Goal: Task Accomplishment & Management: Manage account settings

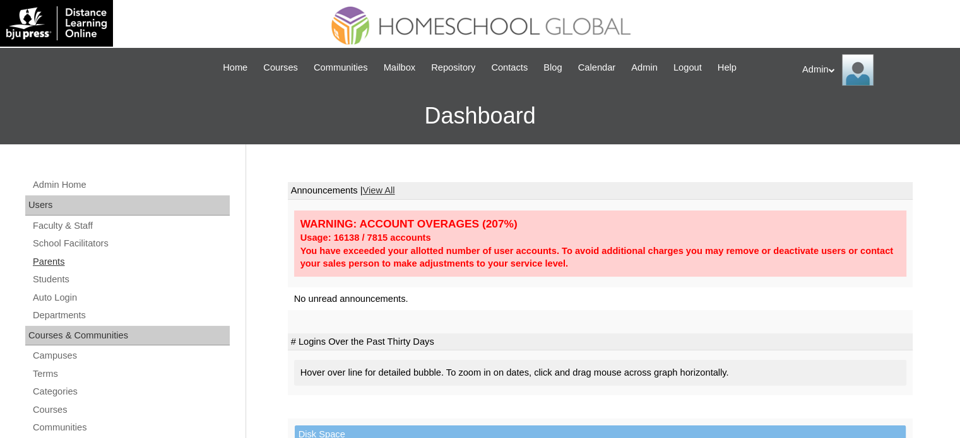
click at [54, 261] on link "Parents" at bounding box center [131, 262] width 198 height 16
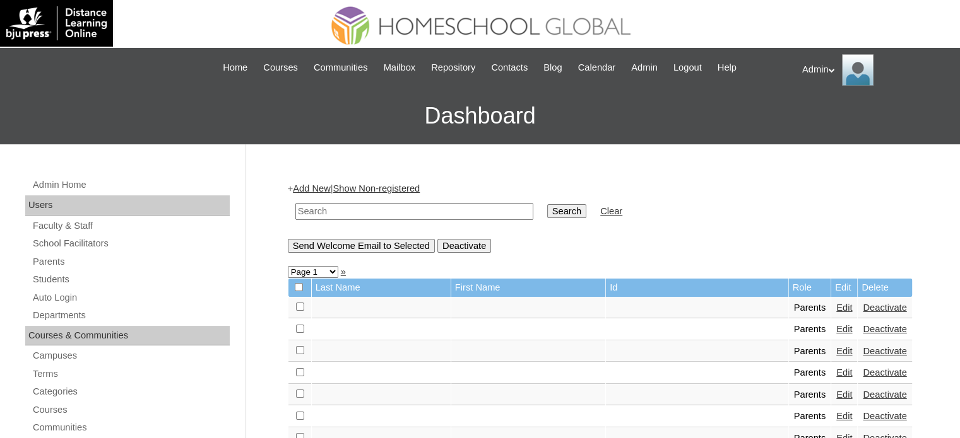
click at [379, 207] on input "text" at bounding box center [414, 211] width 238 height 17
type input "bagawisan"
click at [547, 210] on input "Search" at bounding box center [566, 211] width 39 height 14
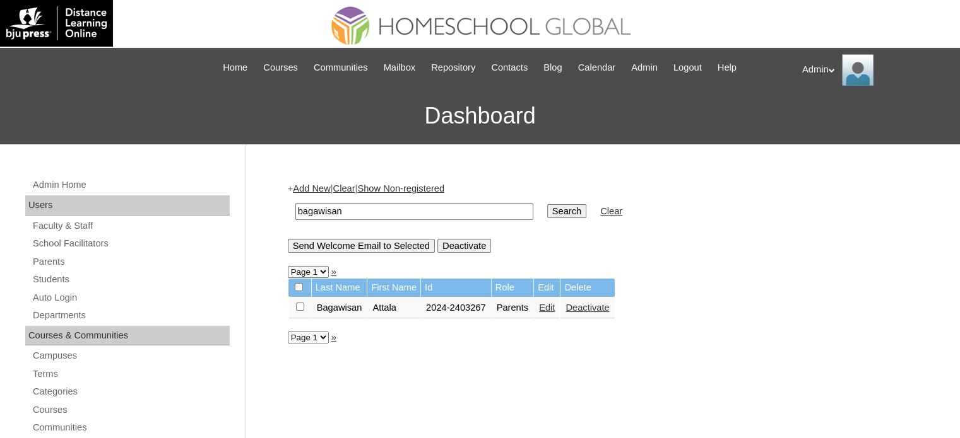
click at [550, 308] on link "Edit" at bounding box center [547, 308] width 16 height 10
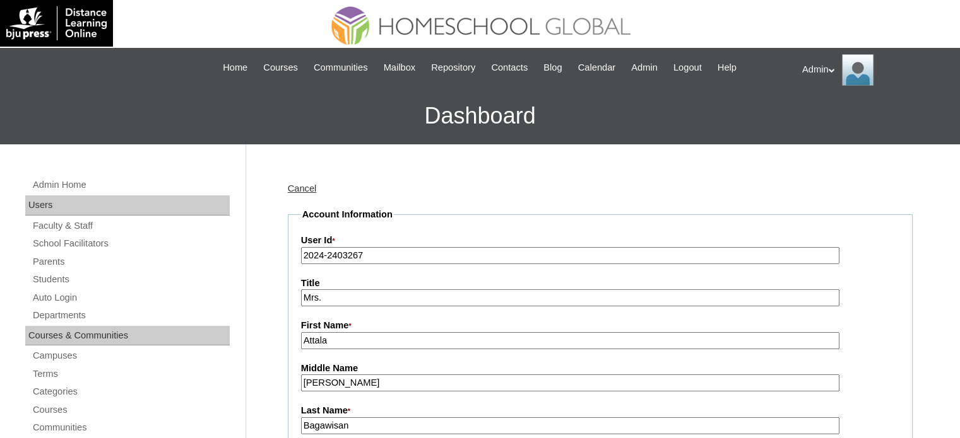
click at [322, 256] on input "2024-2403267" at bounding box center [570, 255] width 538 height 17
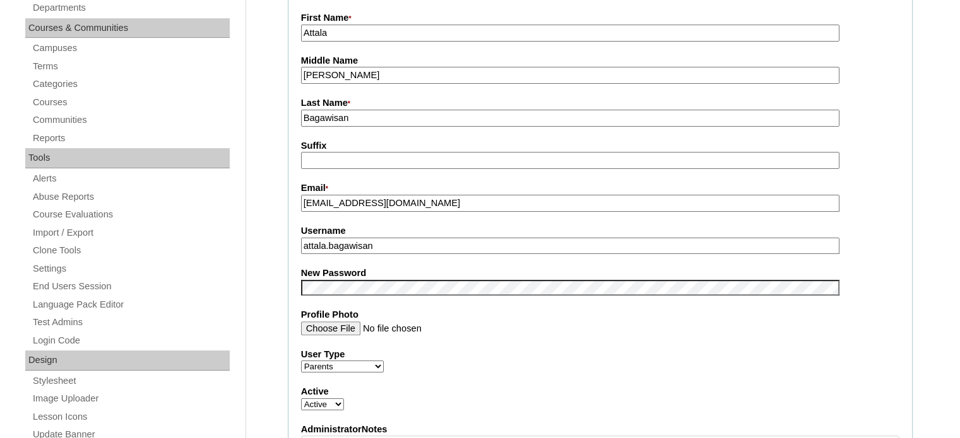
scroll to position [309, 0]
type input "2025-2403267"
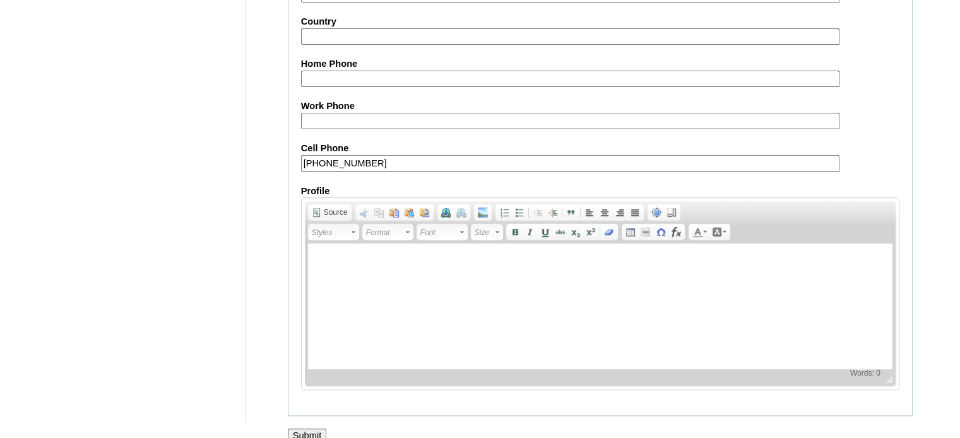
scroll to position [1207, 0]
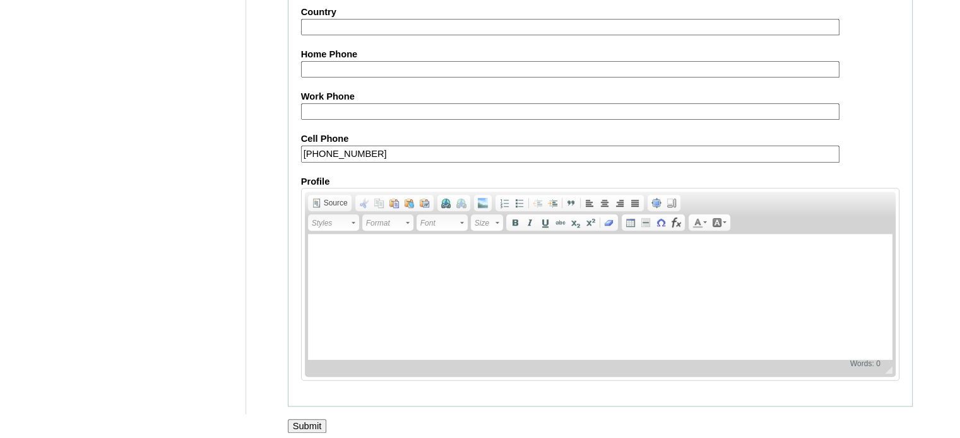
click at [306, 420] on input "Submit" at bounding box center [307, 427] width 39 height 14
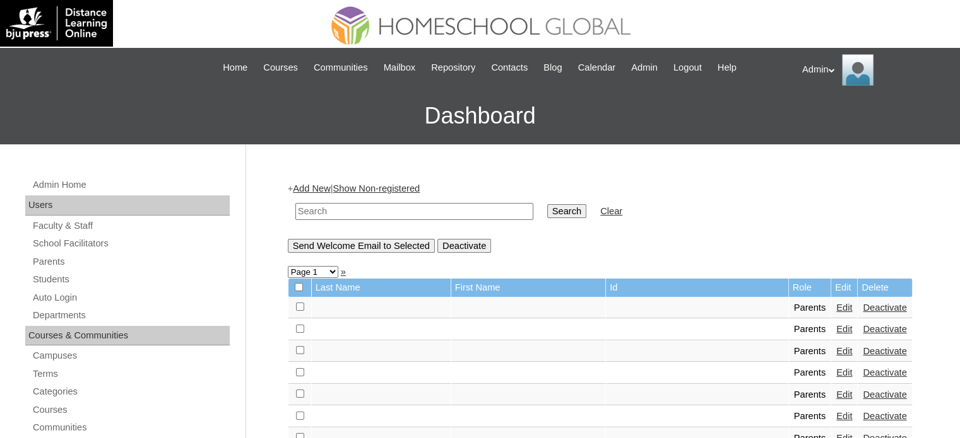
click at [337, 209] on input "text" at bounding box center [414, 211] width 238 height 17
type input "e"
type input "Vera Abigael"
click at [547, 213] on input "Search" at bounding box center [566, 211] width 39 height 14
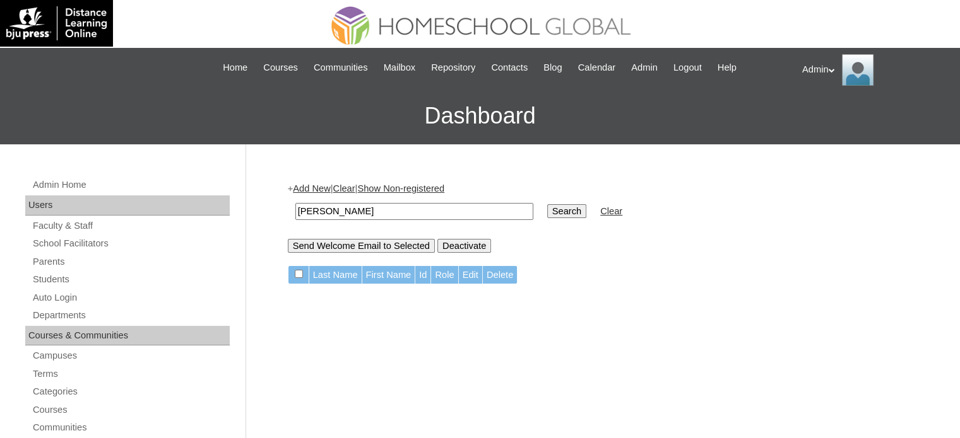
click at [547, 211] on input "Search" at bounding box center [566, 211] width 39 height 14
click at [392, 211] on input "[PERSON_NAME]" at bounding box center [414, 211] width 238 height 17
click at [58, 275] on link "Students" at bounding box center [131, 280] width 198 height 16
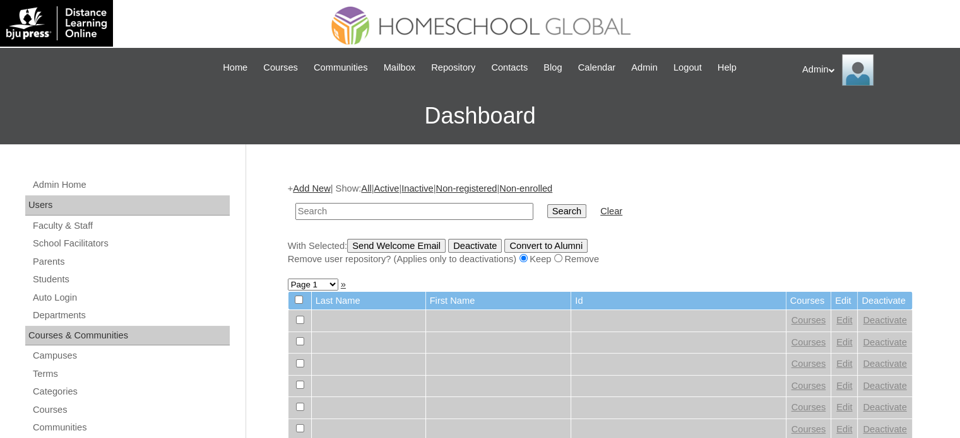
click at [387, 206] on input "text" at bounding box center [414, 211] width 238 height 17
type input "[PERSON_NAME]"
click at [547, 205] on input "Search" at bounding box center [566, 211] width 39 height 14
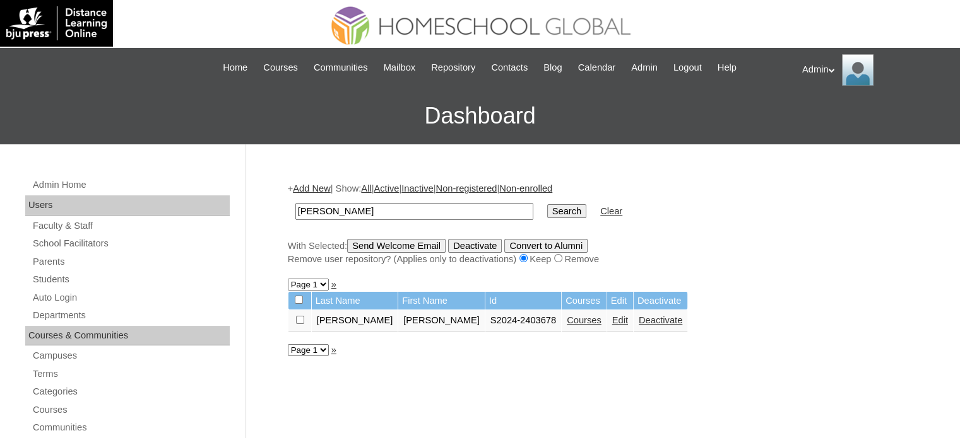
click at [567, 323] on link "Courses" at bounding box center [584, 320] width 35 height 10
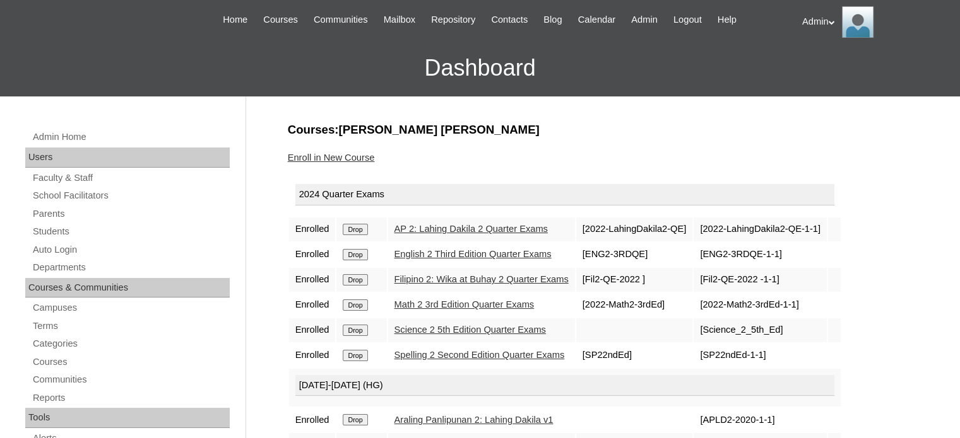
scroll to position [48, 0]
click at [507, 229] on link "AP 2: Lahing Dakila 2 Quarter Exams" at bounding box center [470, 229] width 153 height 10
click at [52, 225] on link "Students" at bounding box center [131, 232] width 198 height 16
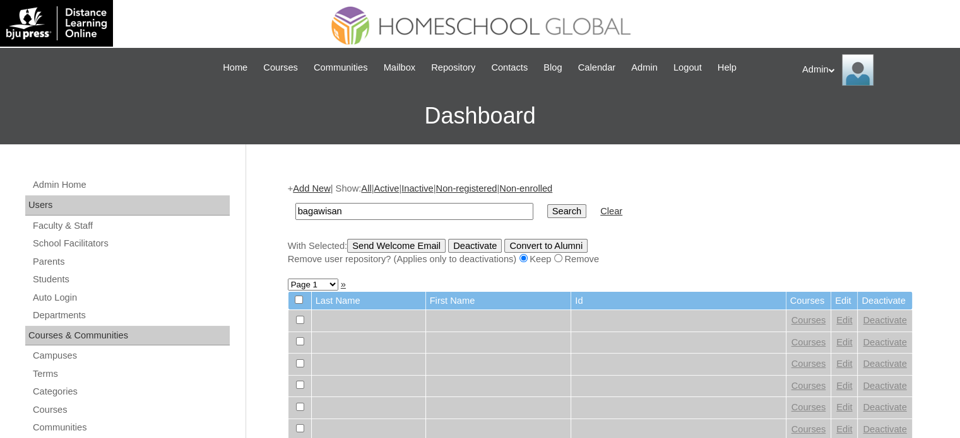
type input "bagawisan"
click at [547, 216] on input "Search" at bounding box center [566, 211] width 39 height 14
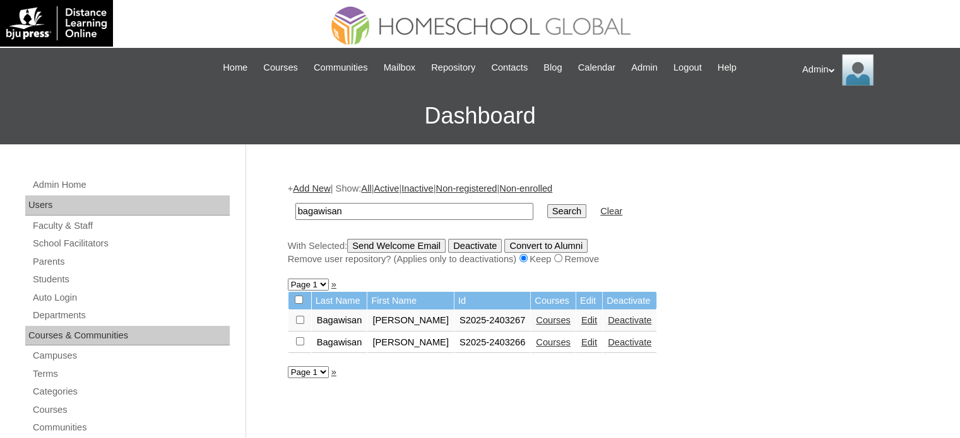
click at [531, 326] on td "Courses" at bounding box center [553, 320] width 45 height 21
click at [536, 320] on link "Courses" at bounding box center [553, 320] width 35 height 10
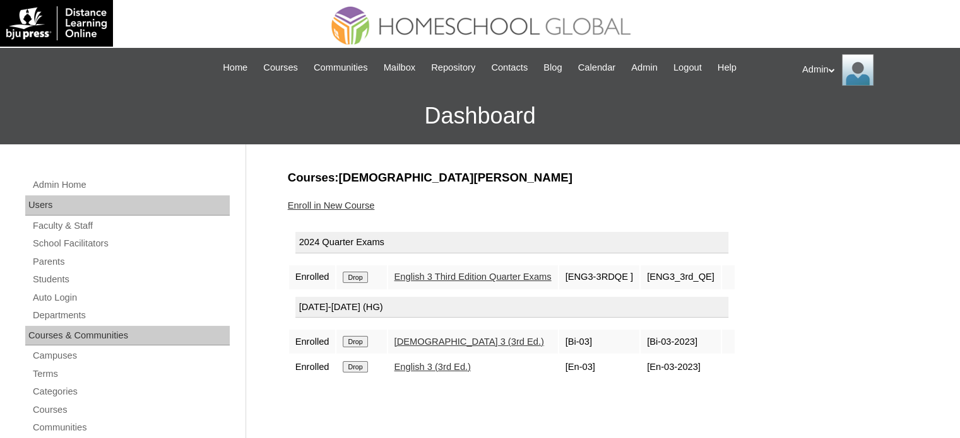
click at [328, 203] on link "Enroll in New Course" at bounding box center [331, 206] width 87 height 10
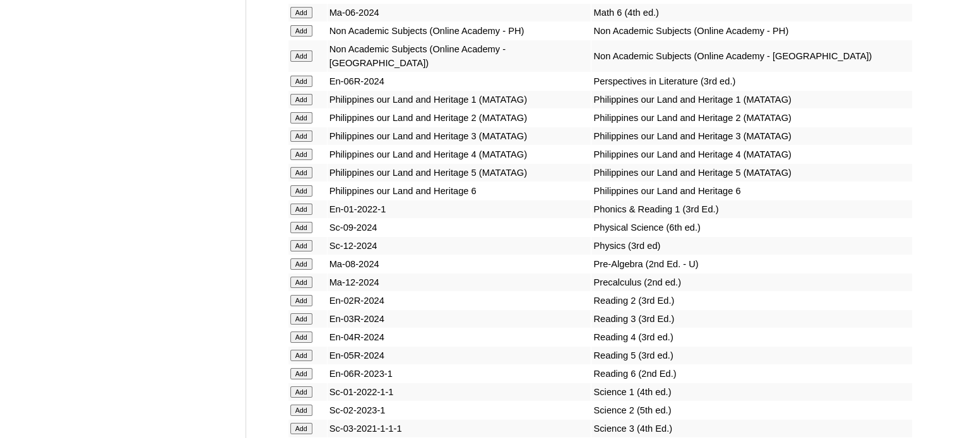
scroll to position [9347, 0]
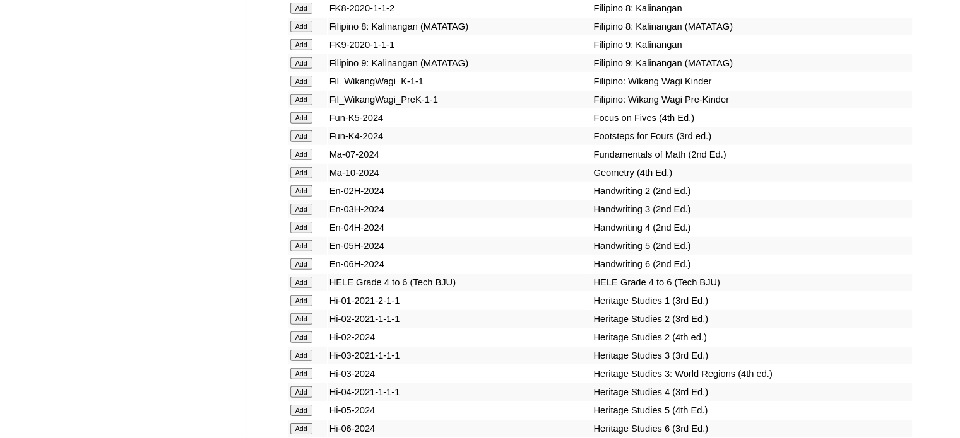
scroll to position [8839, 0]
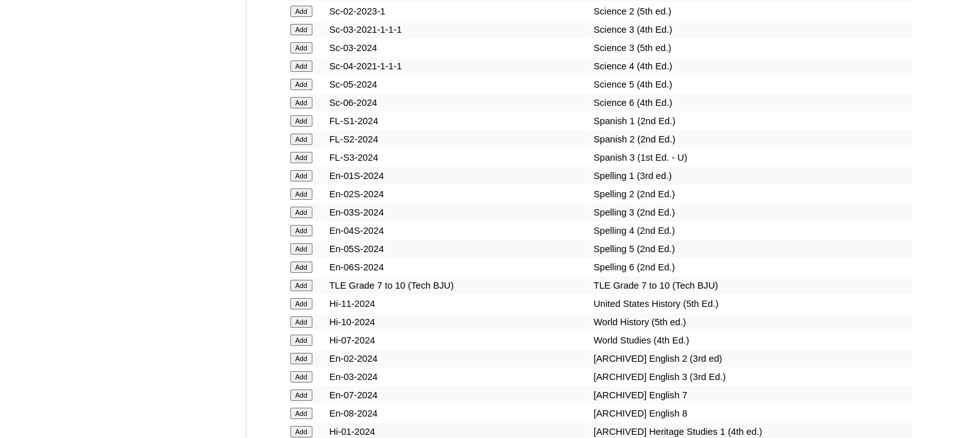
scroll to position [6785, 0]
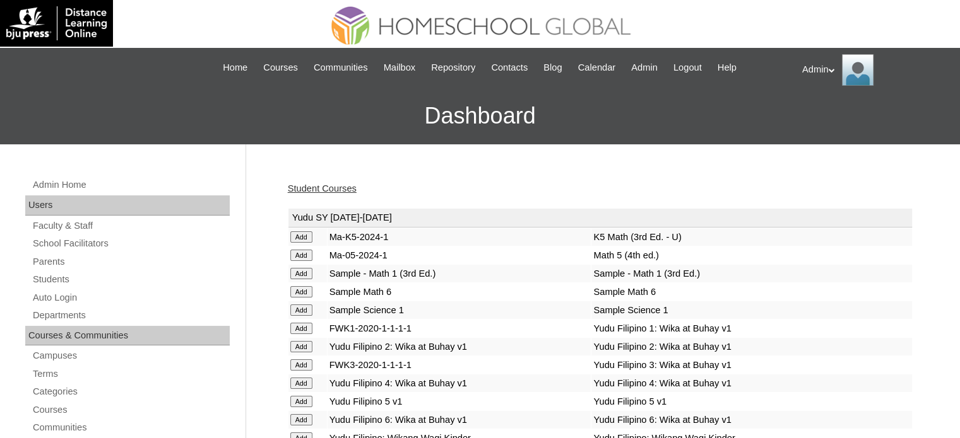
click at [332, 184] on link "Student Courses" at bounding box center [322, 189] width 69 height 10
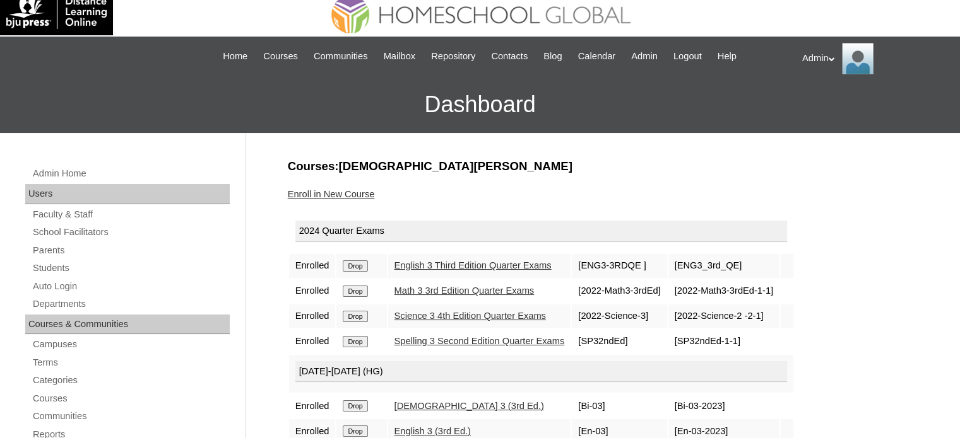
scroll to position [6, 0]
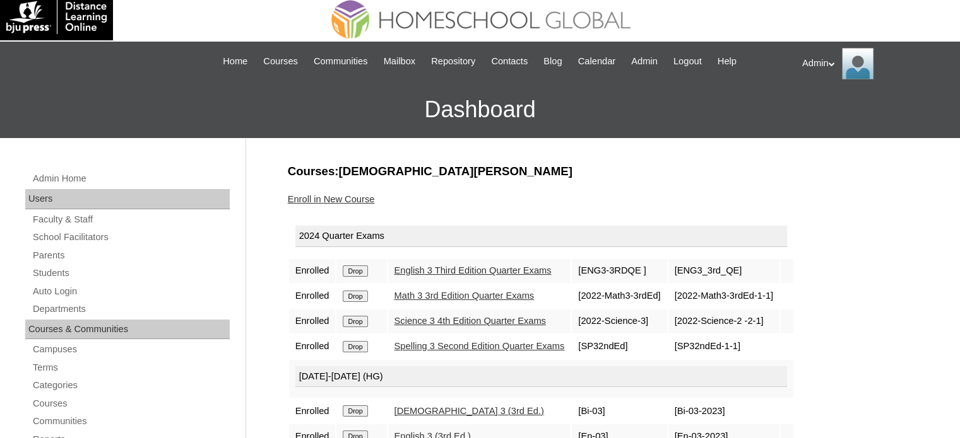
click at [353, 197] on link "Enroll in New Course" at bounding box center [331, 199] width 87 height 10
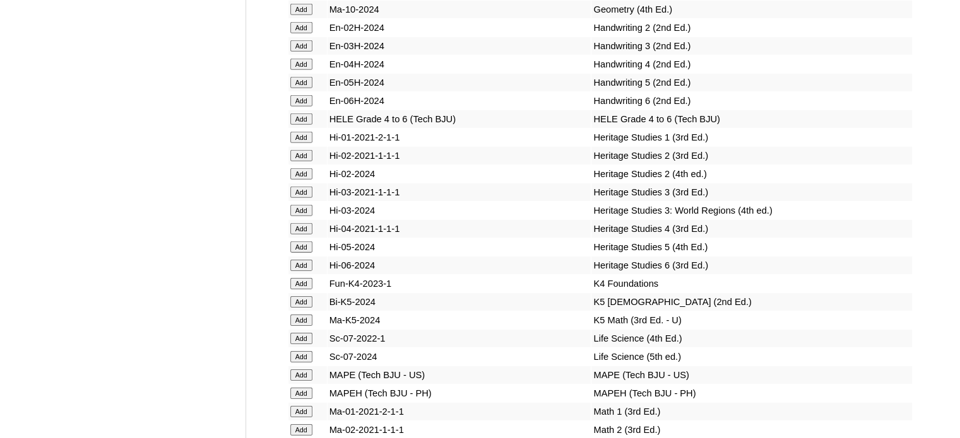
scroll to position [6331, 0]
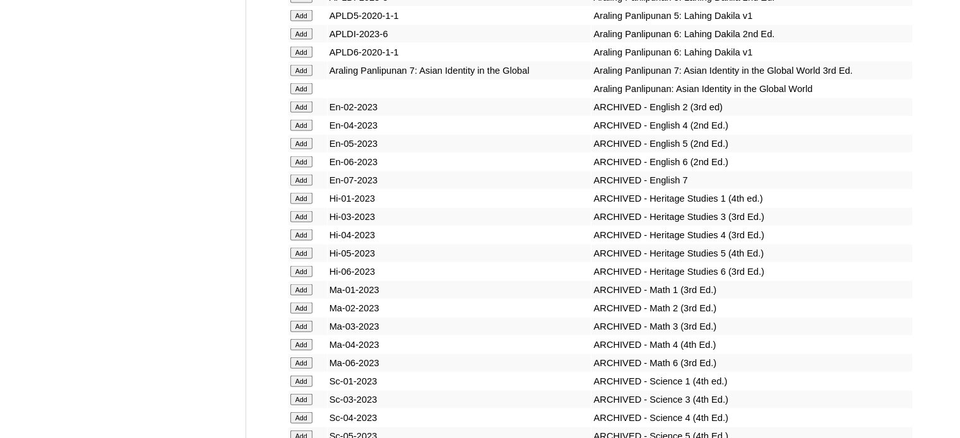
scroll to position [8966, 0]
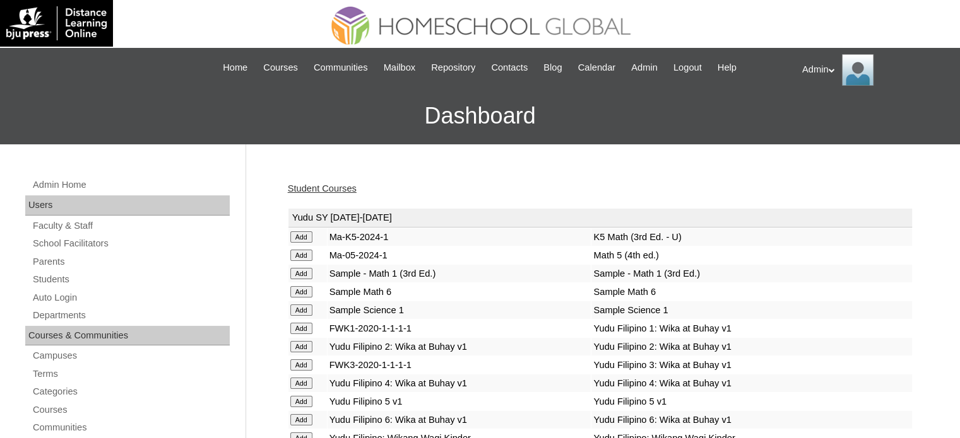
click at [356, 185] on link "Student Courses" at bounding box center [322, 189] width 69 height 10
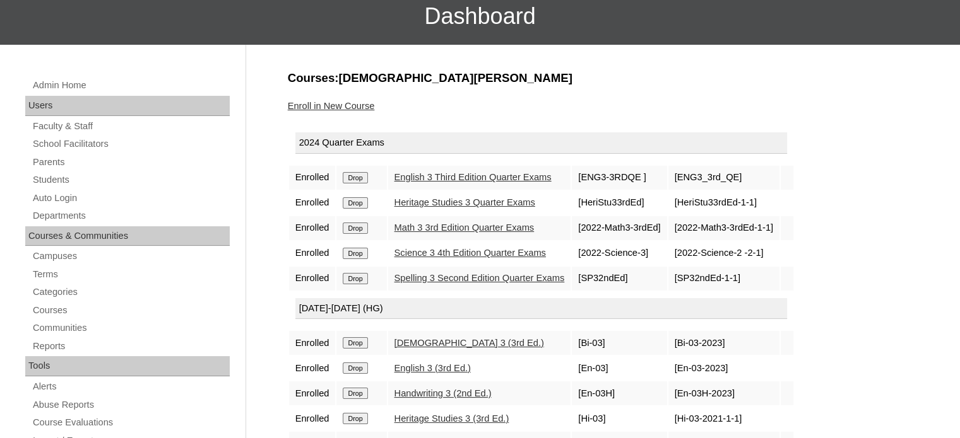
scroll to position [98, 0]
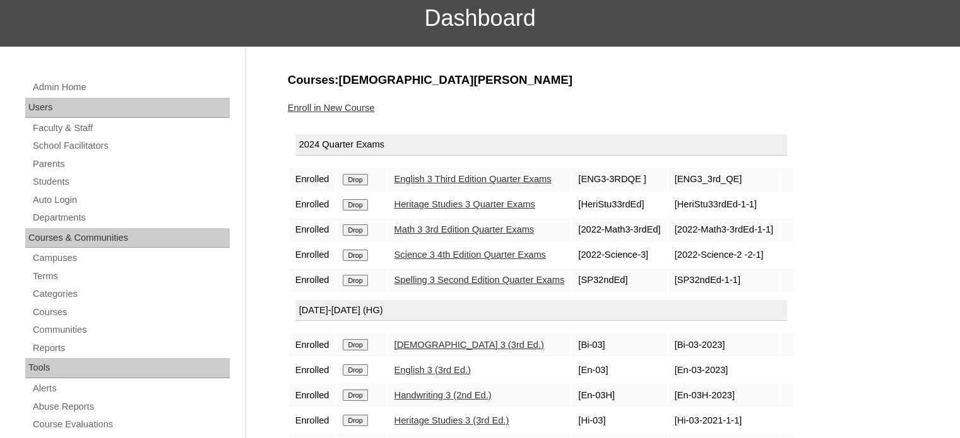
click at [341, 103] on link "Enroll in New Course" at bounding box center [331, 108] width 87 height 10
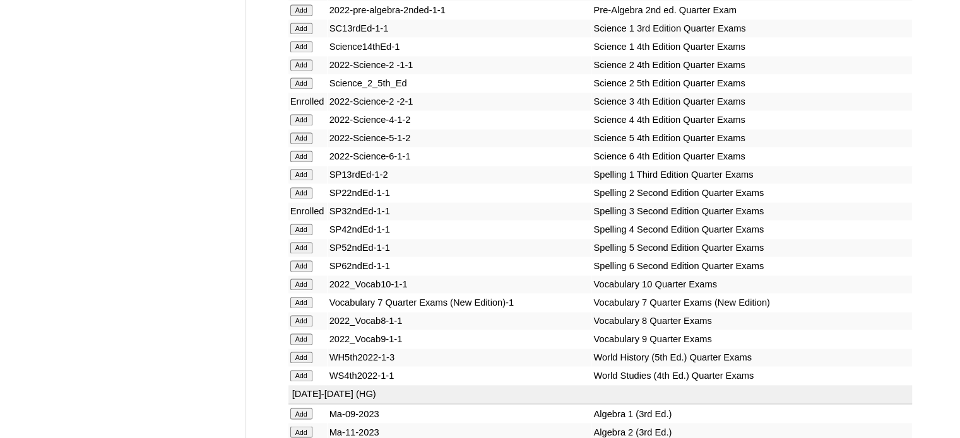
scroll to position [9638, 0]
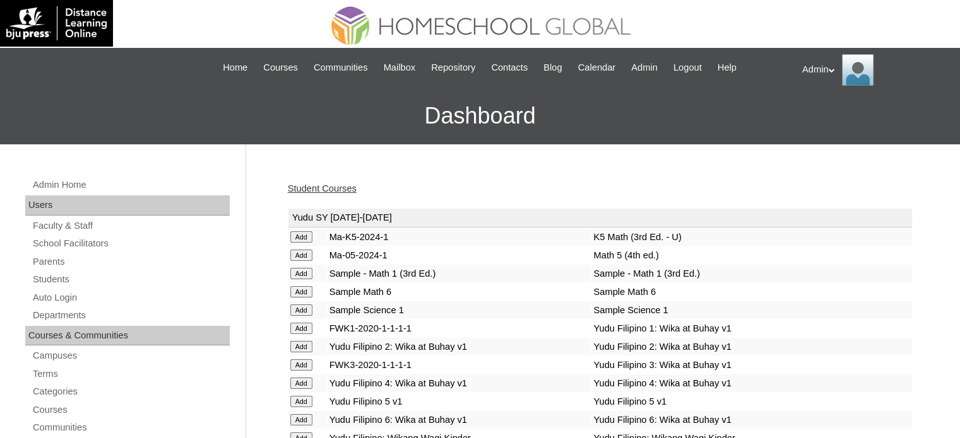
click at [319, 191] on link "Student Courses" at bounding box center [322, 189] width 69 height 10
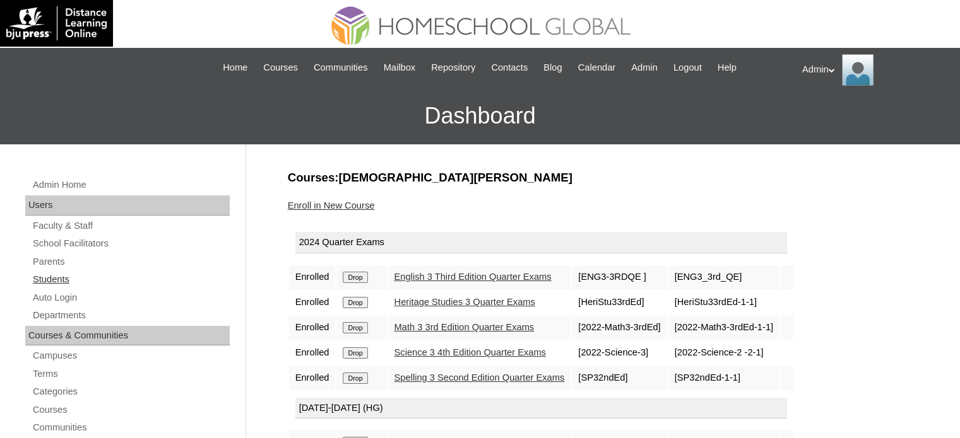
click at [49, 279] on link "Students" at bounding box center [131, 280] width 198 height 16
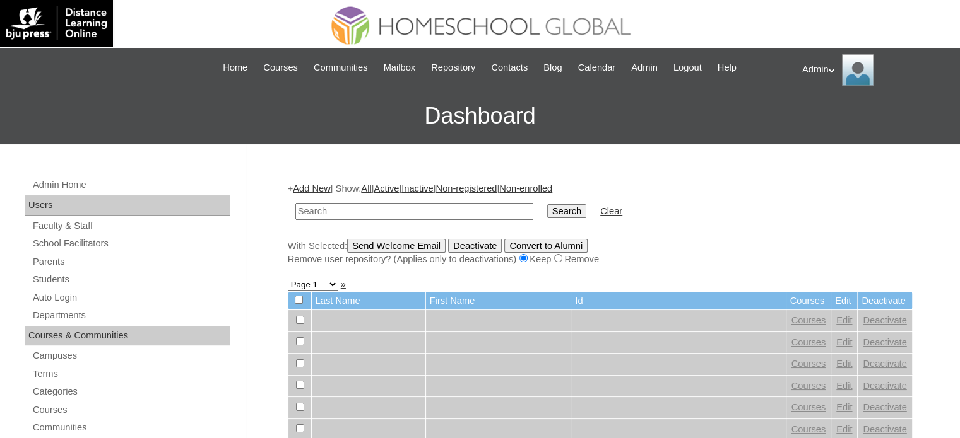
click at [313, 186] on link "Add New" at bounding box center [311, 189] width 37 height 10
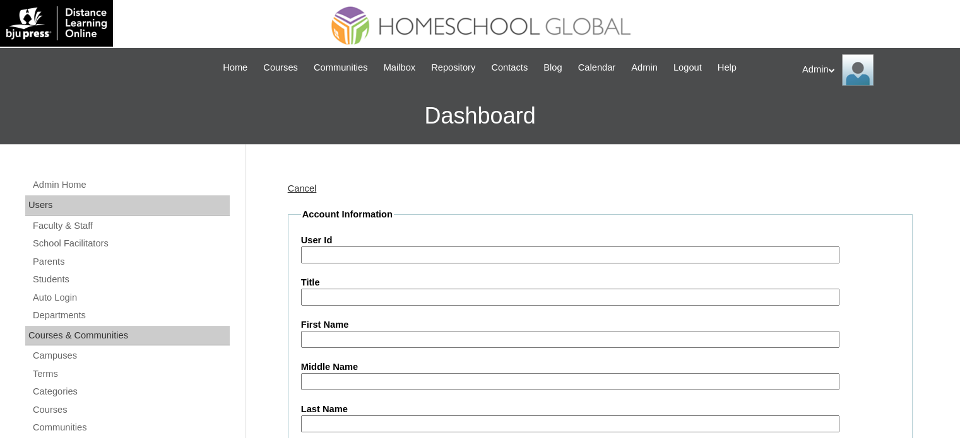
click at [369, 255] on input "User Id" at bounding box center [570, 255] width 538 height 17
paste input "2504032"
type input "S2025-2504032"
click at [350, 339] on input "First Name" at bounding box center [570, 339] width 538 height 17
paste input "[PERSON_NAME]"
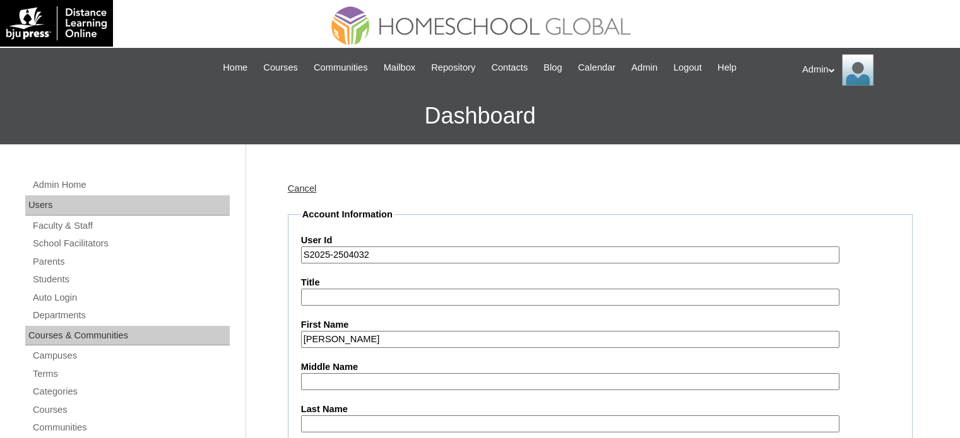
type input "[PERSON_NAME]"
click at [392, 379] on input "Middle Name" at bounding box center [570, 381] width 538 height 17
paste input "Mañibo"
type input "Mañibo"
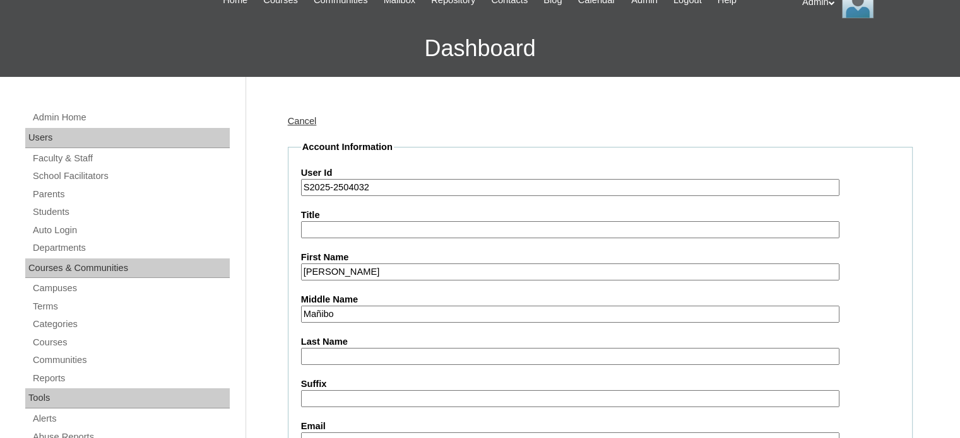
click at [356, 353] on input "Last Name" at bounding box center [570, 356] width 538 height 17
paste input "Villanueva"
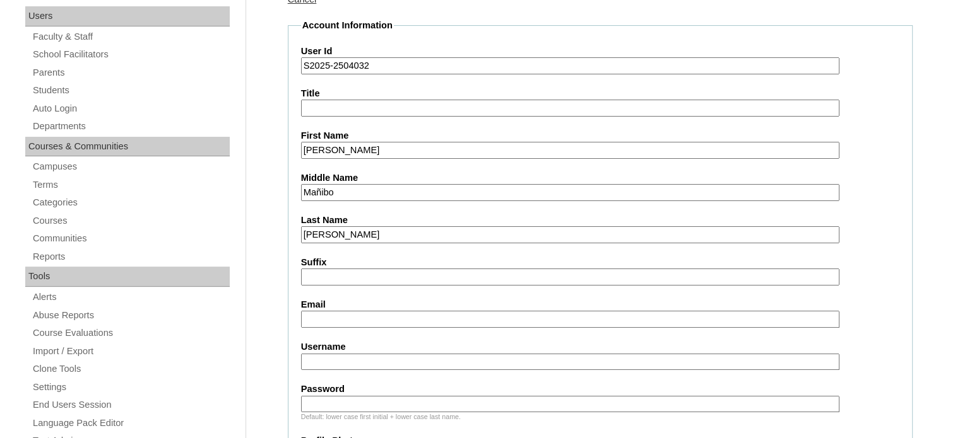
scroll to position [189, 0]
type input "Villanueva"
click at [386, 319] on input "Email" at bounding box center [570, 319] width 538 height 17
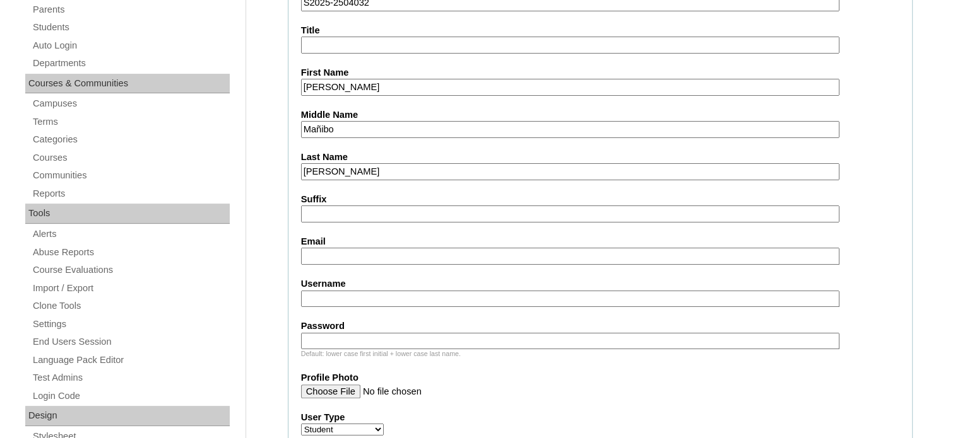
scroll to position [232, 0]
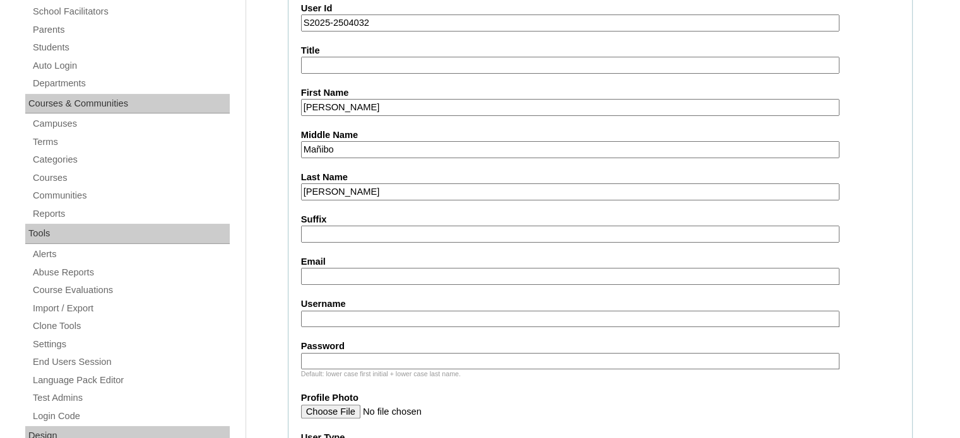
click at [483, 311] on input "Username" at bounding box center [570, 319] width 538 height 17
type input "olarylee.[PERSON_NAME]"
click at [379, 357] on input "Password" at bounding box center [570, 361] width 538 height 17
type input "DLOS2025"
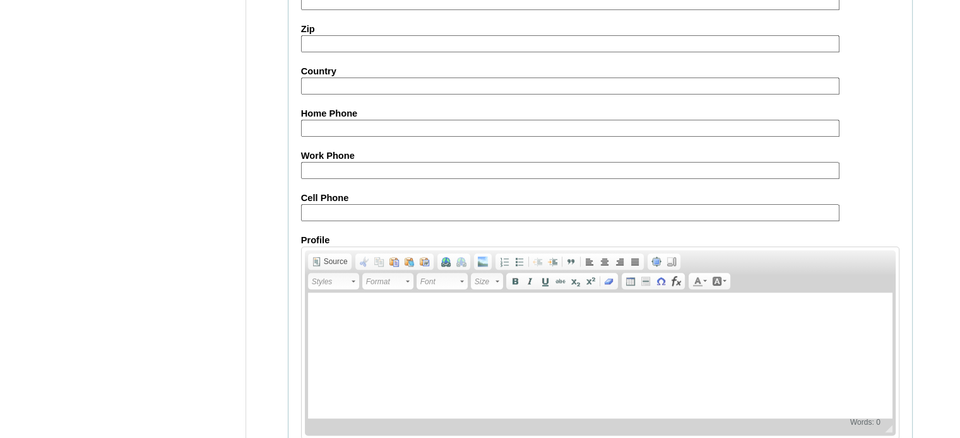
scroll to position [1468, 0]
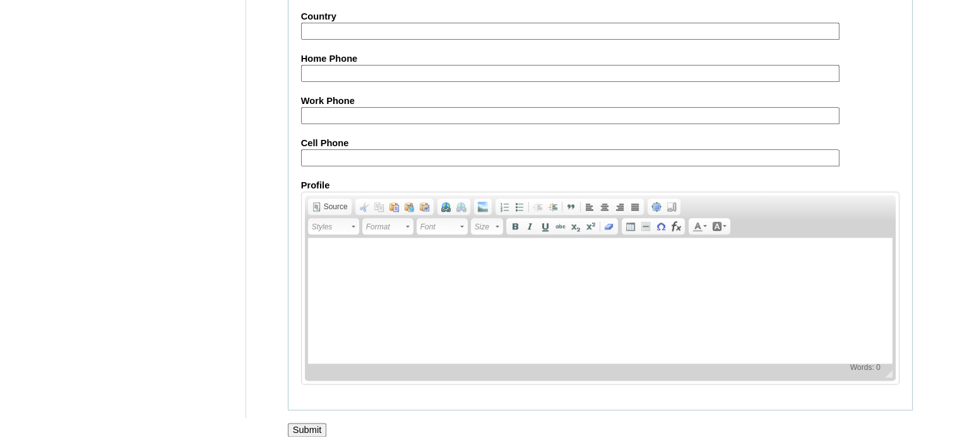
click at [310, 423] on input "Submit" at bounding box center [307, 430] width 39 height 14
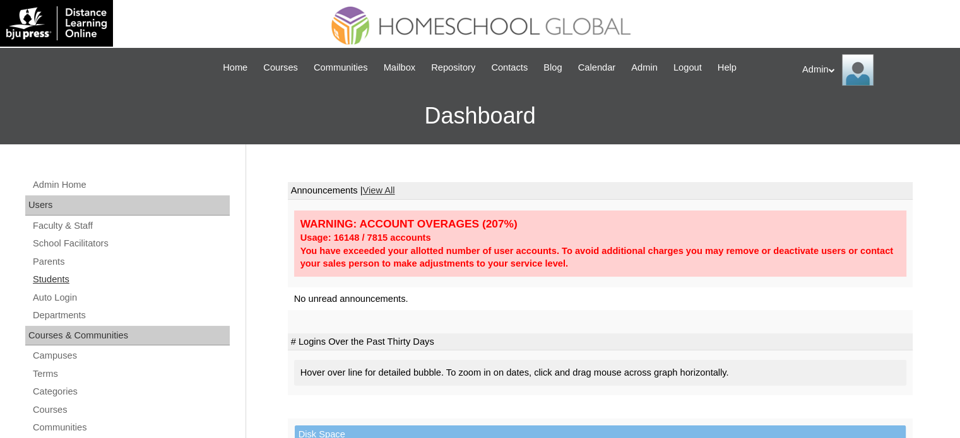
click at [52, 277] on link "Students" at bounding box center [131, 280] width 198 height 16
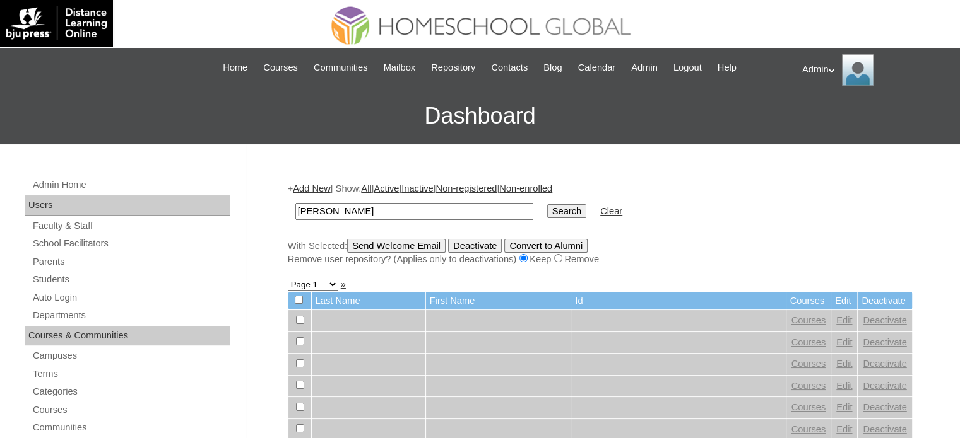
type input "[PERSON_NAME]"
click at [547, 204] on input "Search" at bounding box center [566, 211] width 39 height 14
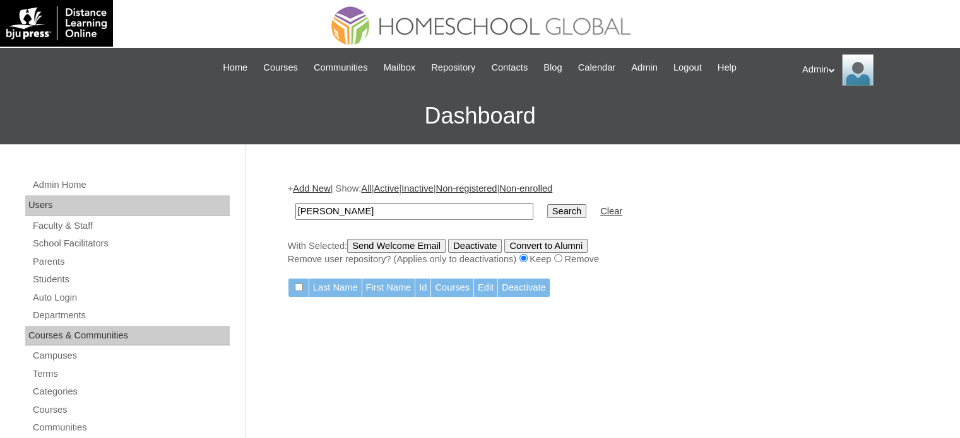
click at [320, 189] on link "Add New" at bounding box center [311, 189] width 37 height 10
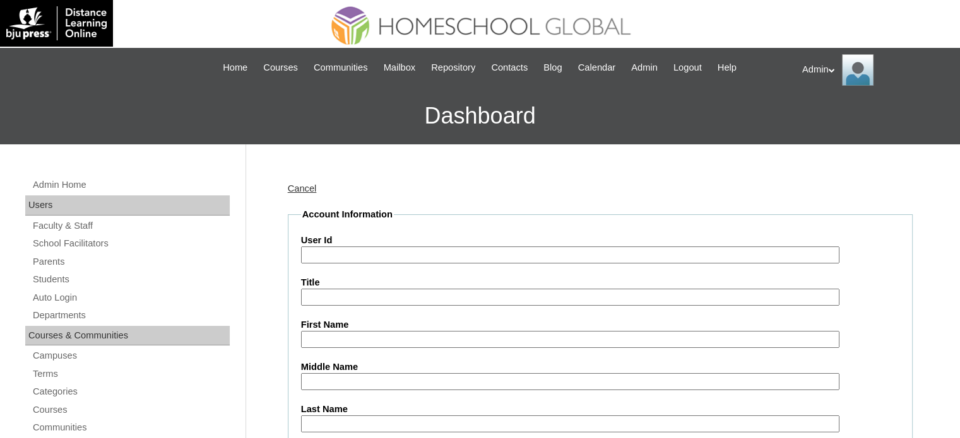
click at [343, 259] on input "User Id" at bounding box center [570, 255] width 538 height 17
paste input "S2025-2504032"
type input "S2025-2504032"
click at [348, 331] on input "First Name" at bounding box center [570, 339] width 538 height 17
type input "[PERSON_NAME]"
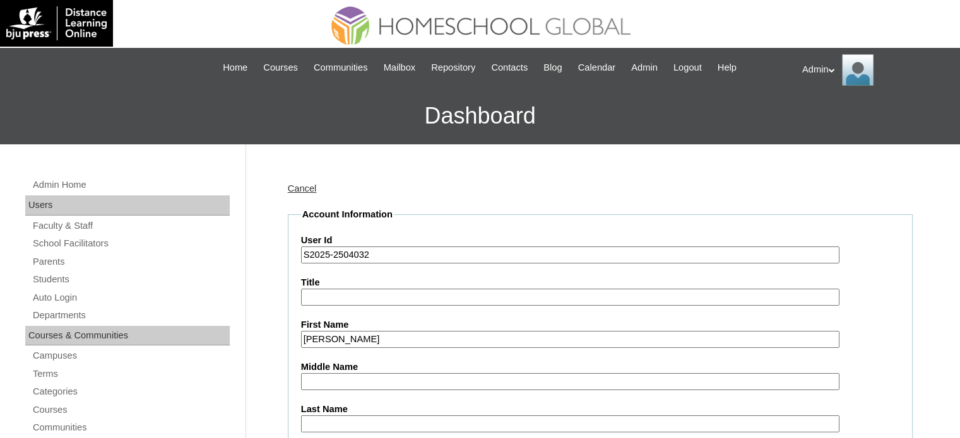
click at [351, 385] on input "Middle Name" at bounding box center [570, 381] width 538 height 17
type input "m"
type input "Mañibo"
click at [353, 421] on input "Last Name" at bounding box center [570, 424] width 538 height 17
type input "[PERSON_NAME]"
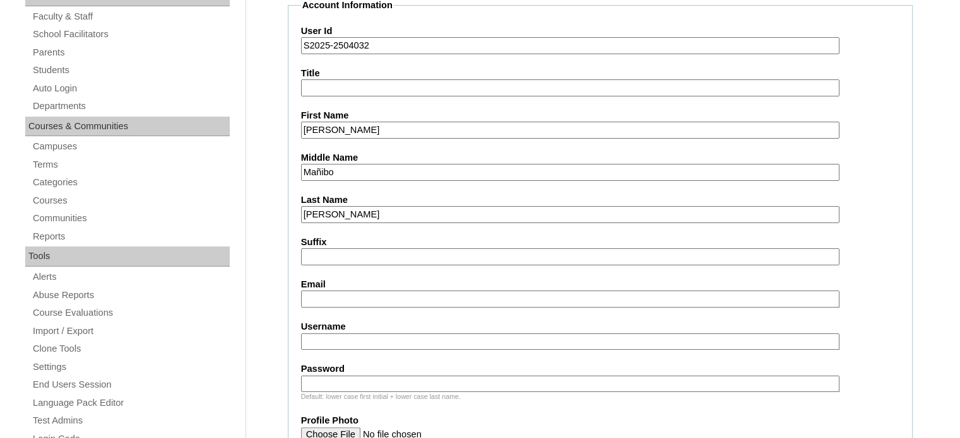
scroll to position [213, 0]
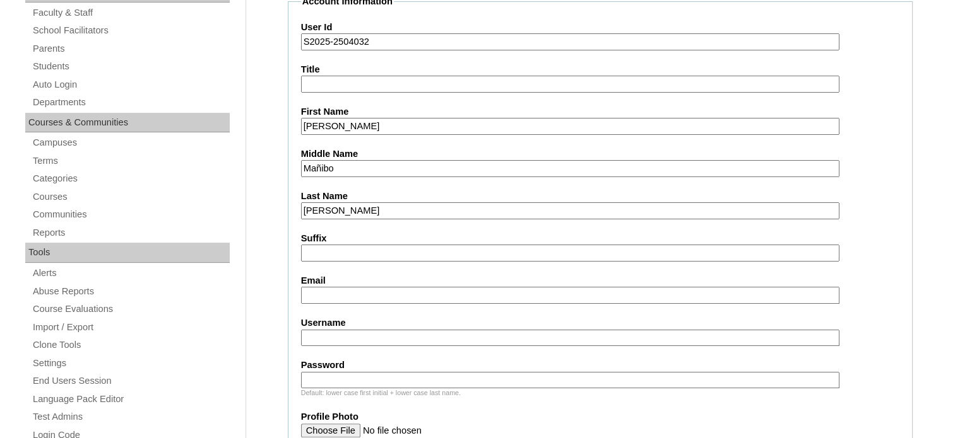
click at [371, 289] on input "Email" at bounding box center [570, 295] width 538 height 17
paste input "[EMAIL_ADDRESS][DOMAIN_NAME]"
type input "alohavillanueva0130@gmail.com"
click at [347, 336] on input "Username" at bounding box center [570, 338] width 538 height 17
paste input "olarylee.villanueva"
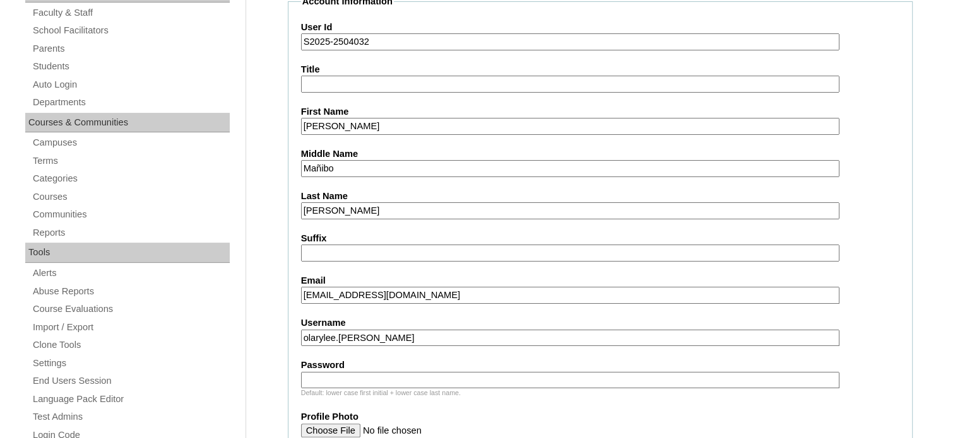
type input "olarylee.villanueva"
click at [379, 373] on input "Password" at bounding box center [570, 380] width 538 height 17
type input "DLOS2025"
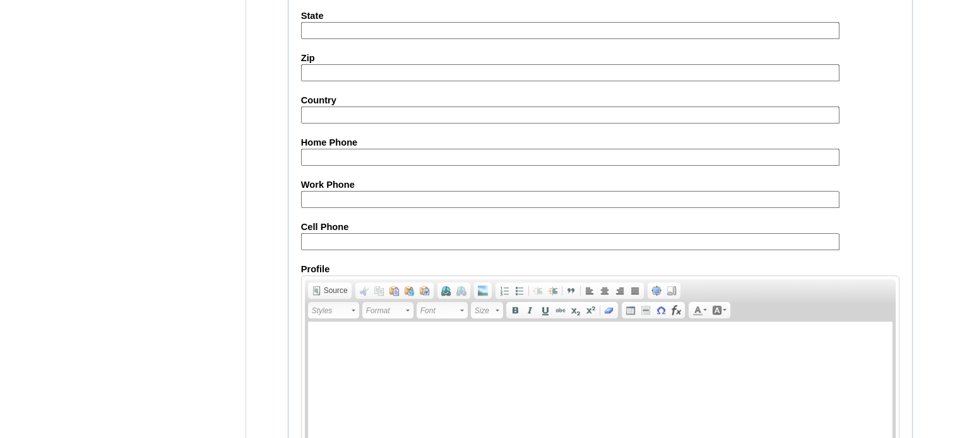
scroll to position [1468, 0]
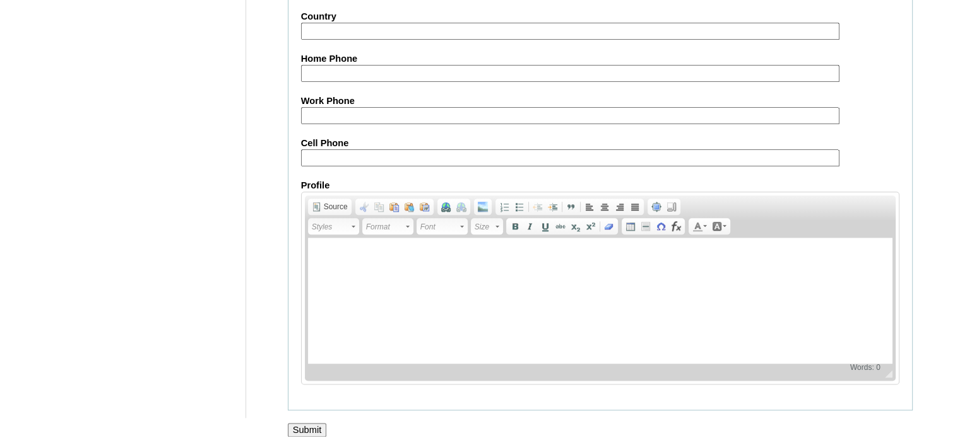
click at [307, 423] on input "Submit" at bounding box center [307, 430] width 39 height 14
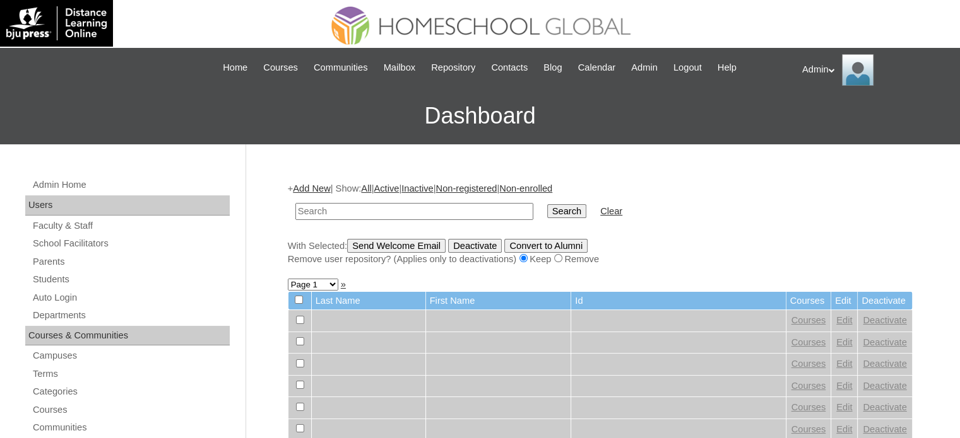
click at [385, 211] on input "text" at bounding box center [414, 211] width 238 height 17
type input "[PERSON_NAME]"
click at [547, 211] on input "Search" at bounding box center [566, 211] width 39 height 14
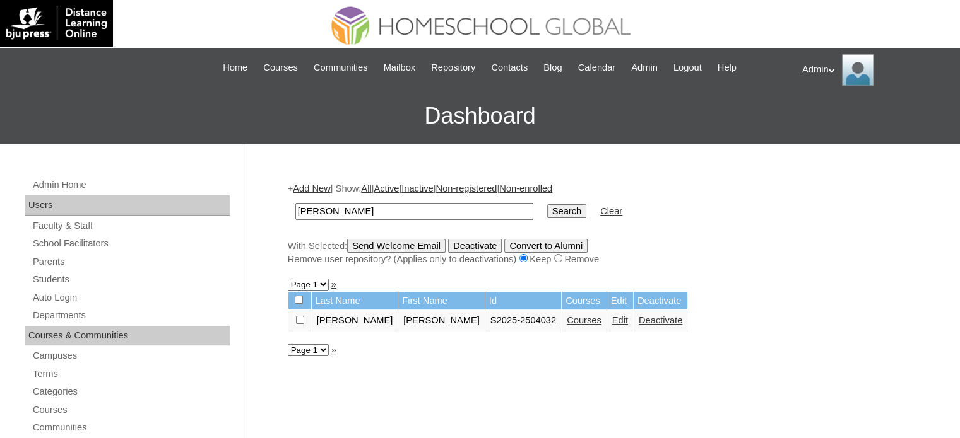
click at [612, 321] on link "Edit" at bounding box center [620, 320] width 16 height 10
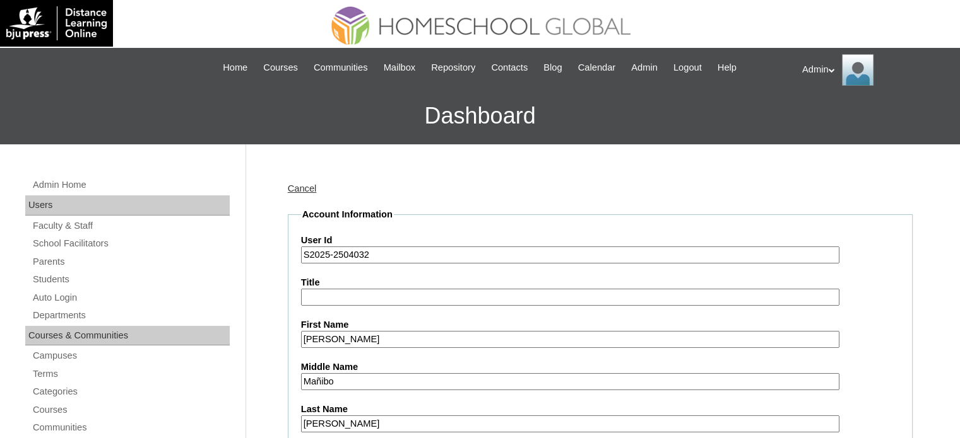
click at [313, 189] on link "Cancel" at bounding box center [302, 189] width 29 height 10
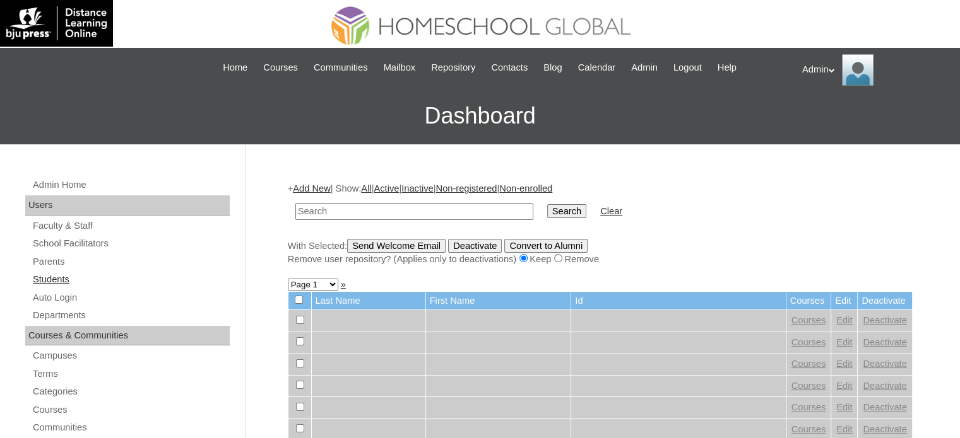
click at [53, 276] on link "Students" at bounding box center [131, 280] width 198 height 16
click at [45, 259] on link "Parents" at bounding box center [131, 262] width 198 height 16
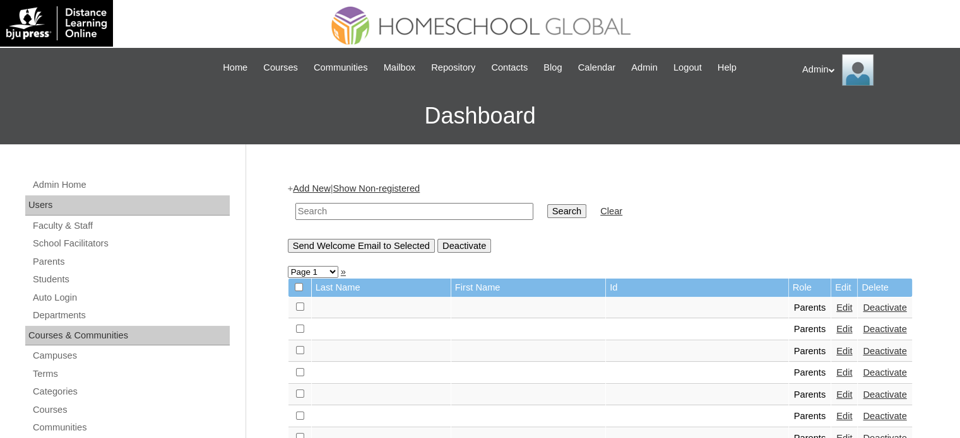
click at [320, 187] on link "Add New" at bounding box center [311, 189] width 37 height 10
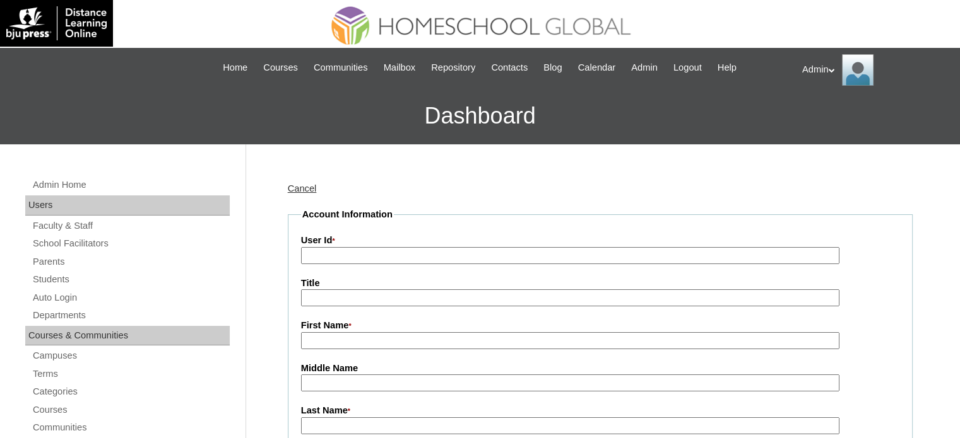
click at [468, 259] on input "User Id *" at bounding box center [570, 255] width 538 height 17
paste input "2025-2504032"
type input "2025-2504032"
click at [379, 345] on input "First Name *" at bounding box center [570, 340] width 538 height 17
paste input "Aloha Mañibo Villanueva"
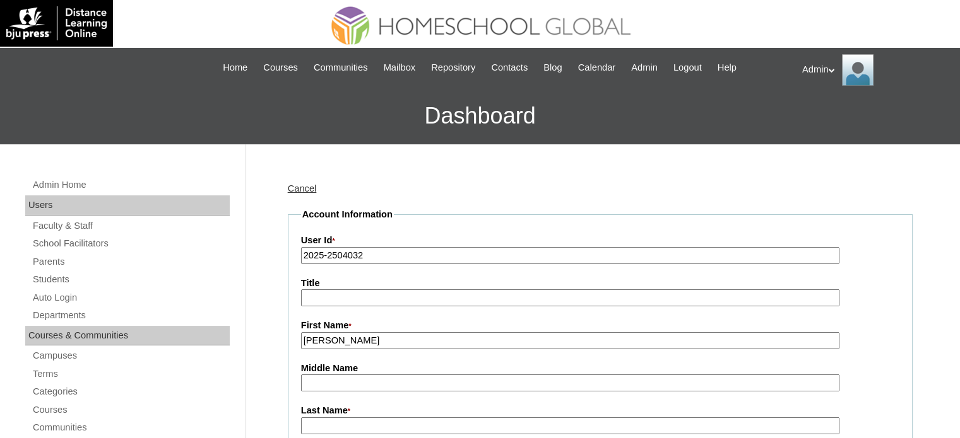
drag, startPoint x: 430, startPoint y: 336, endPoint x: 333, endPoint y: 344, distance: 97.5
click at [333, 344] on input "Aloha Mañibo Villanueva" at bounding box center [570, 340] width 538 height 17
type input "Aloha"
click at [320, 378] on input "Middle Name" at bounding box center [570, 383] width 538 height 17
paste input "Mañibo Villanueva"
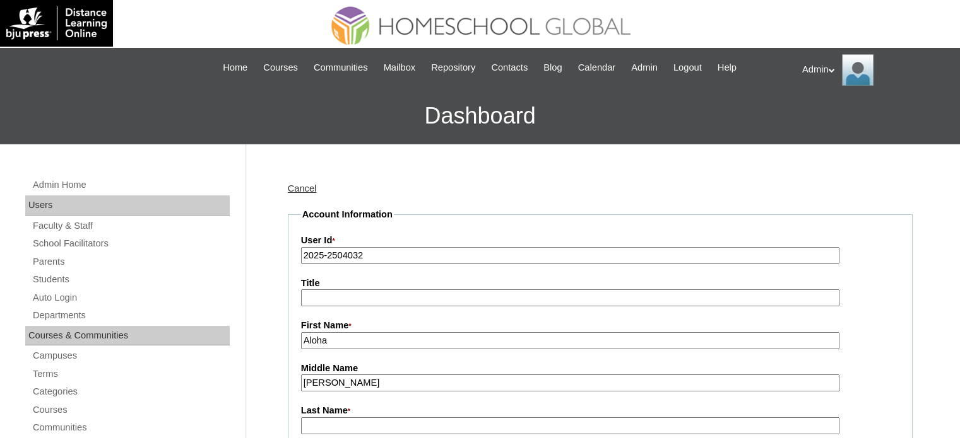
drag, startPoint x: 400, startPoint y: 380, endPoint x: 341, endPoint y: 387, distance: 59.6
click at [341, 387] on input "Mañibo Villanueva" at bounding box center [570, 383] width 538 height 17
type input "Mañibo"
click at [333, 418] on input "Last Name *" at bounding box center [570, 426] width 538 height 17
paste input "Villanueva"
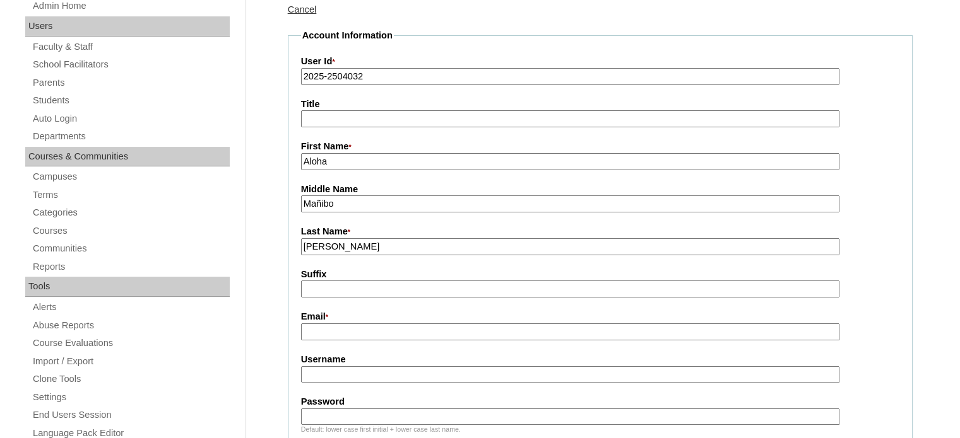
scroll to position [179, 0]
type input "Villanueva"
click at [371, 367] on input "Username" at bounding box center [570, 375] width 538 height 17
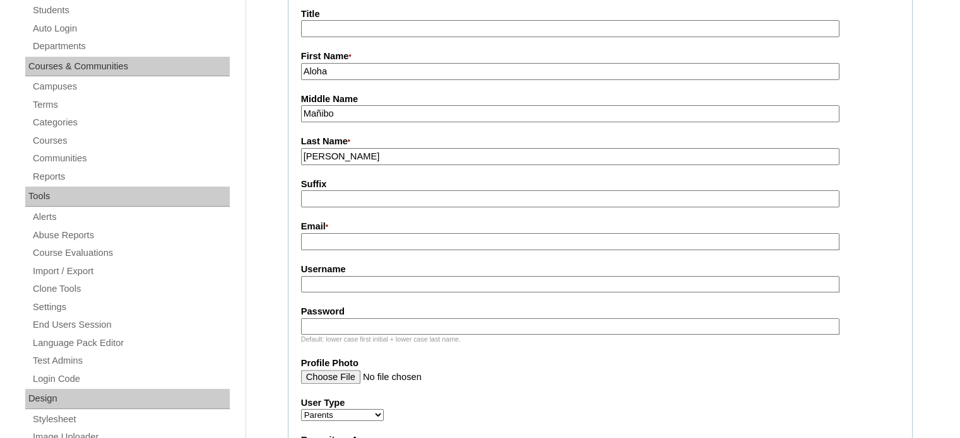
scroll to position [270, 0]
click at [488, 264] on label "Username" at bounding box center [600, 268] width 598 height 13
click at [488, 276] on input "Username" at bounding box center [570, 284] width 538 height 17
click at [485, 235] on input "Email *" at bounding box center [570, 241] width 538 height 17
paste input "alohavillanueva0130@gmail.com"
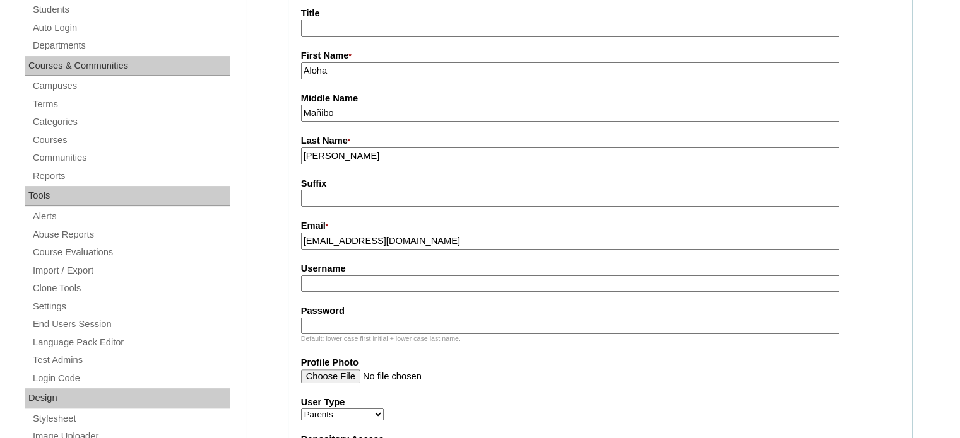
type input "alohavillanueva0130@gmail.com"
click at [424, 283] on input "Username" at bounding box center [570, 284] width 538 height 17
paste input "alohama.villanueva"
type input "alohama.villanueva"
click at [418, 328] on input "Password" at bounding box center [570, 326] width 538 height 17
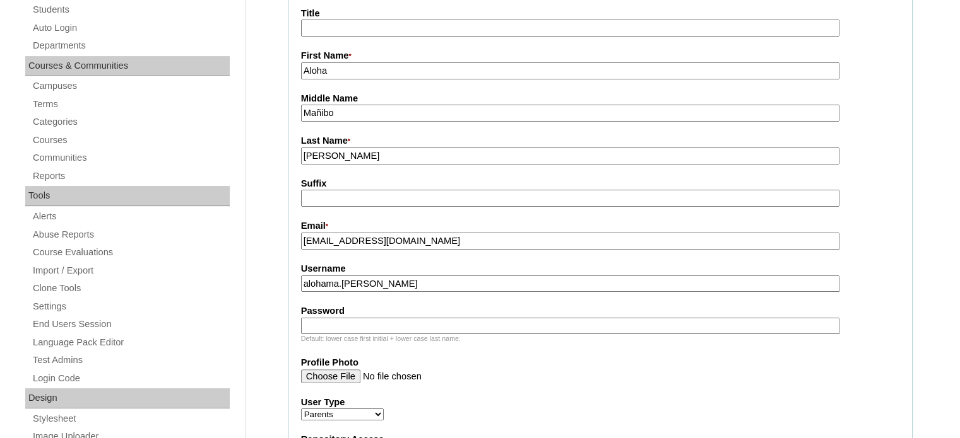
type input "DLOF2025"
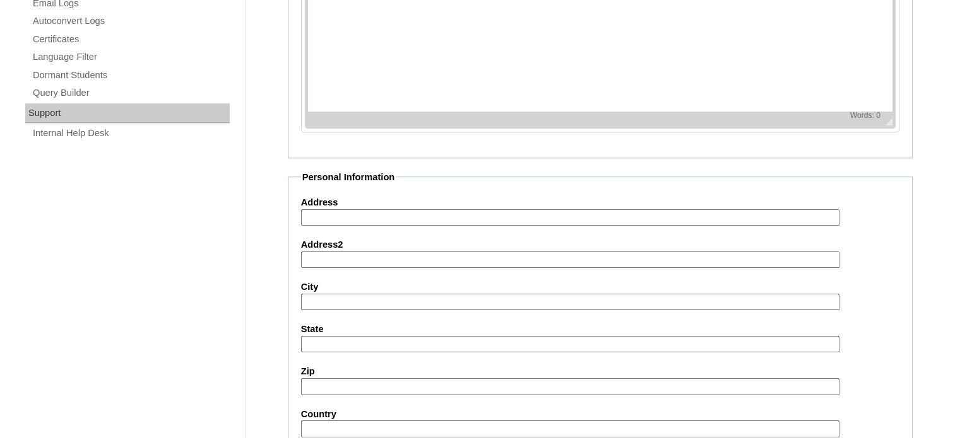
scroll to position [1254, 0]
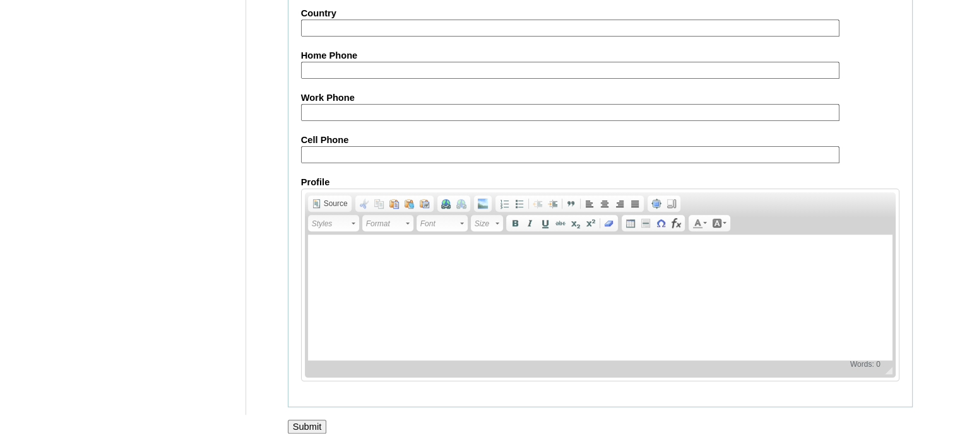
click at [320, 420] on input "Submit" at bounding box center [307, 427] width 39 height 14
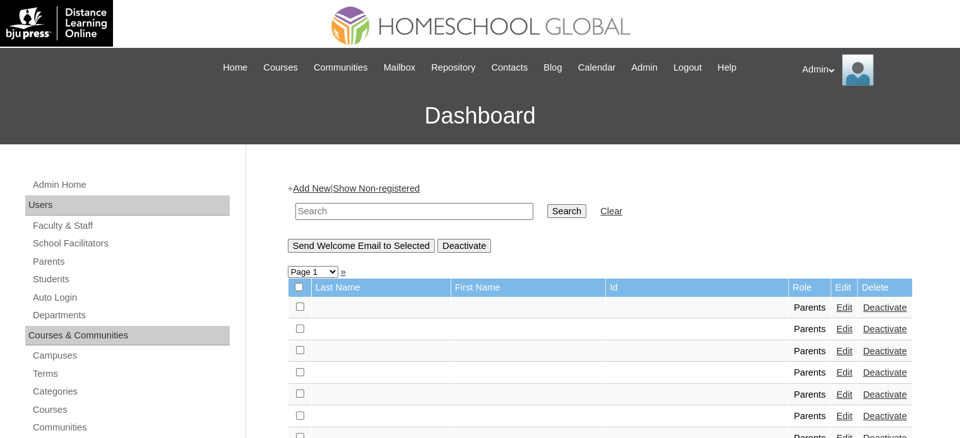
click at [63, 264] on link "Parents" at bounding box center [131, 262] width 198 height 16
click at [342, 214] on input "text" at bounding box center [414, 211] width 238 height 17
type input "[PERSON_NAME]"
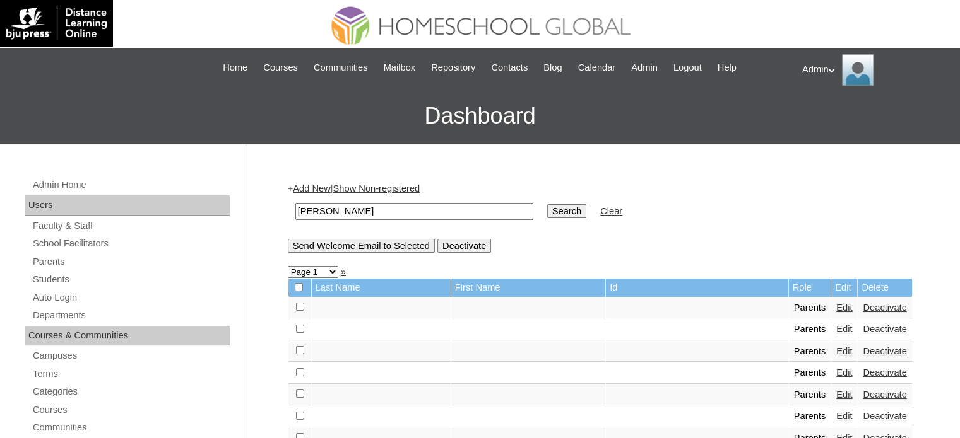
click at [547, 215] on input "Search" at bounding box center [566, 211] width 39 height 14
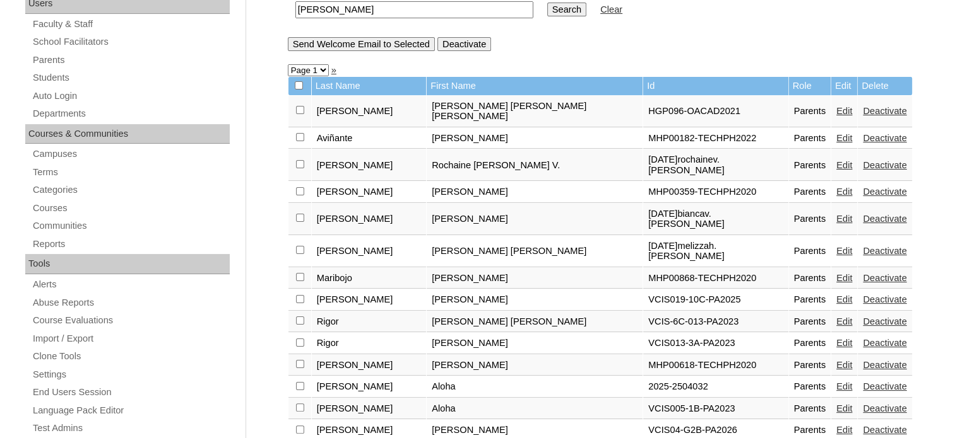
scroll to position [202, 0]
click at [836, 382] on link "Edit" at bounding box center [844, 387] width 16 height 10
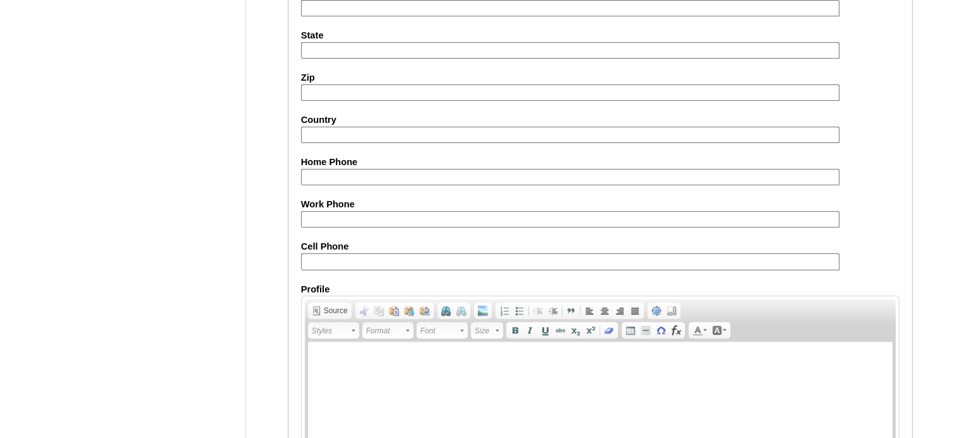
scroll to position [1207, 0]
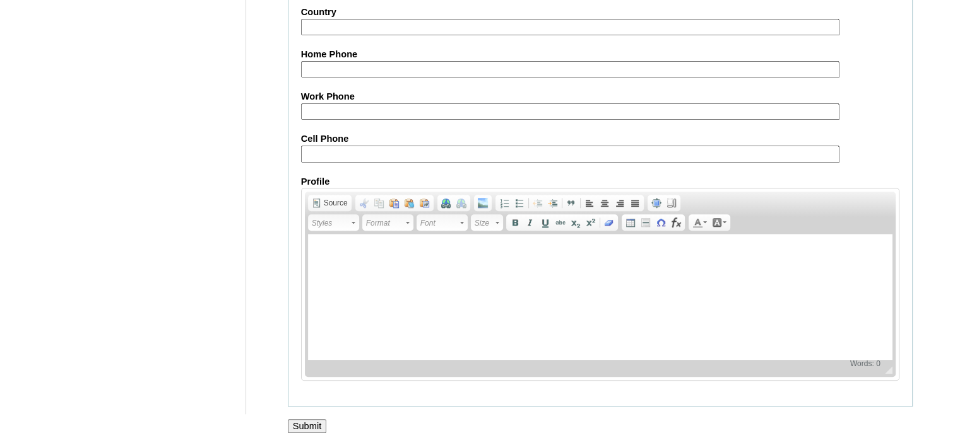
click at [318, 420] on input "Submit" at bounding box center [307, 427] width 39 height 14
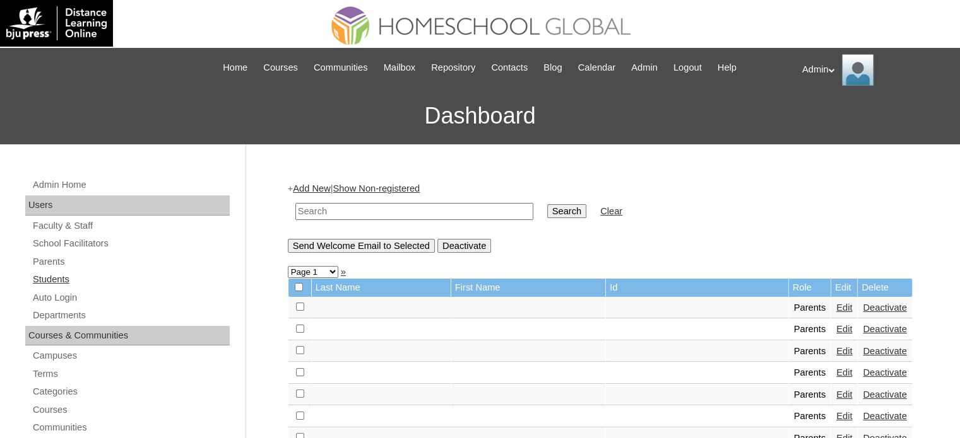
click at [48, 284] on link "Students" at bounding box center [131, 280] width 198 height 16
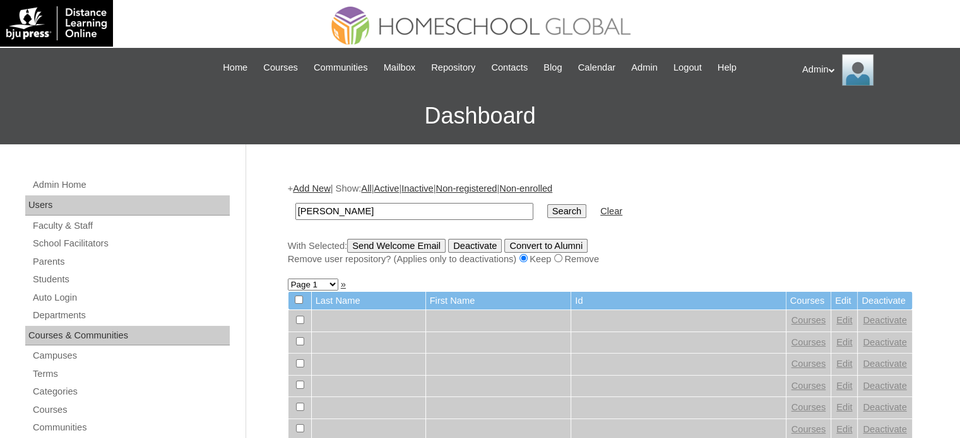
type input "[PERSON_NAME]"
click at [547, 213] on input "Search" at bounding box center [566, 211] width 39 height 14
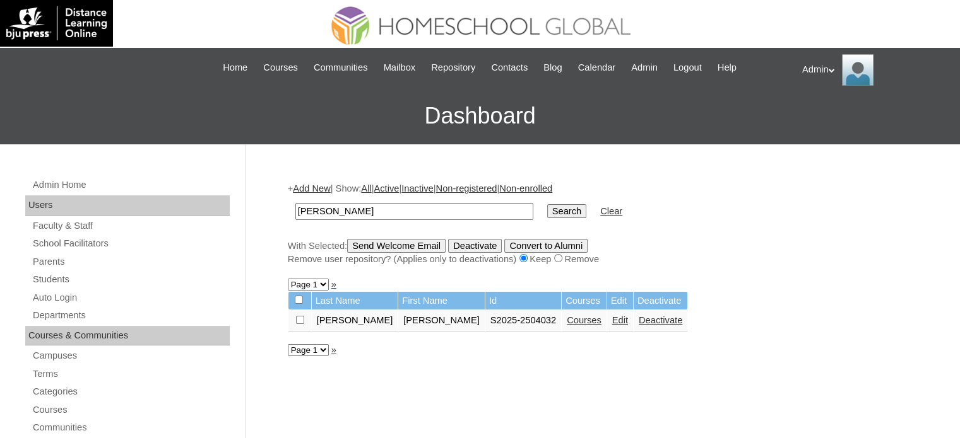
click at [612, 319] on link "Edit" at bounding box center [620, 320] width 16 height 10
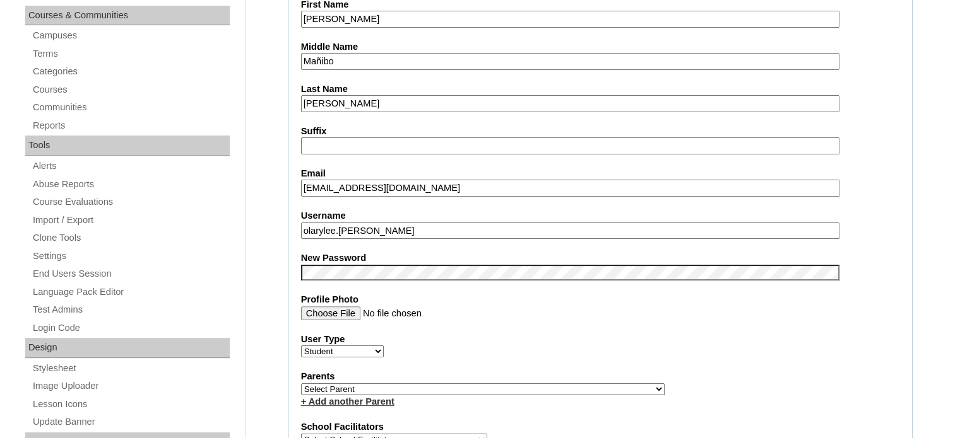
scroll to position [322, 0]
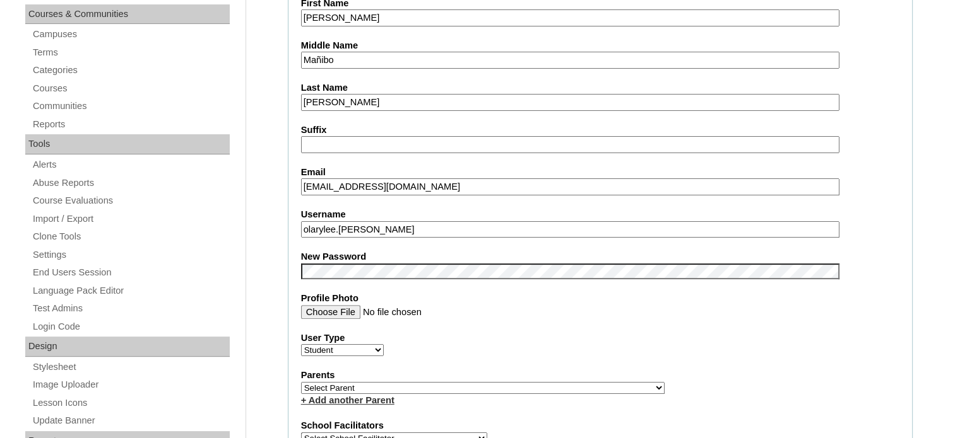
click at [437, 385] on select "Select Parent , , , , , , , , , , , , , , , , , , , , , , , , , , , , , , , , ,…" at bounding box center [482, 388] width 363 height 12
select select "36794"
click at [301, 382] on select "Select Parent , , , , , , , , , , , , , , , , , , , , , , , , , , , , , , , , ,…" at bounding box center [482, 388] width 363 height 12
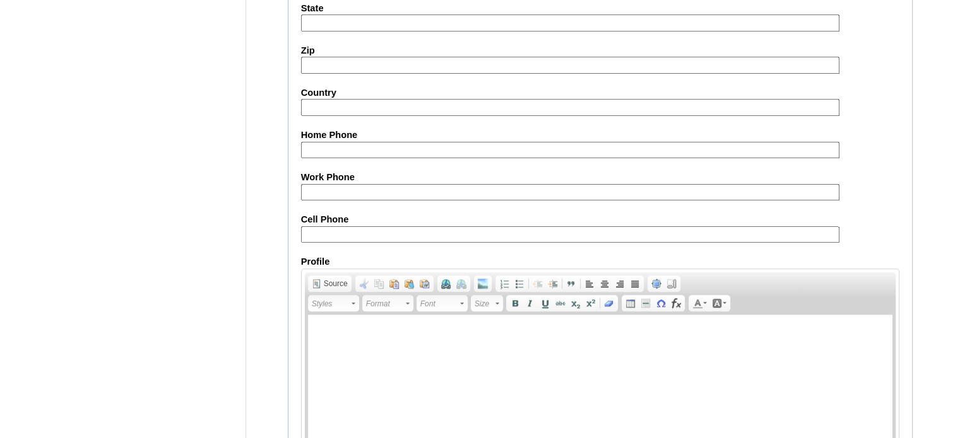
scroll to position [1459, 0]
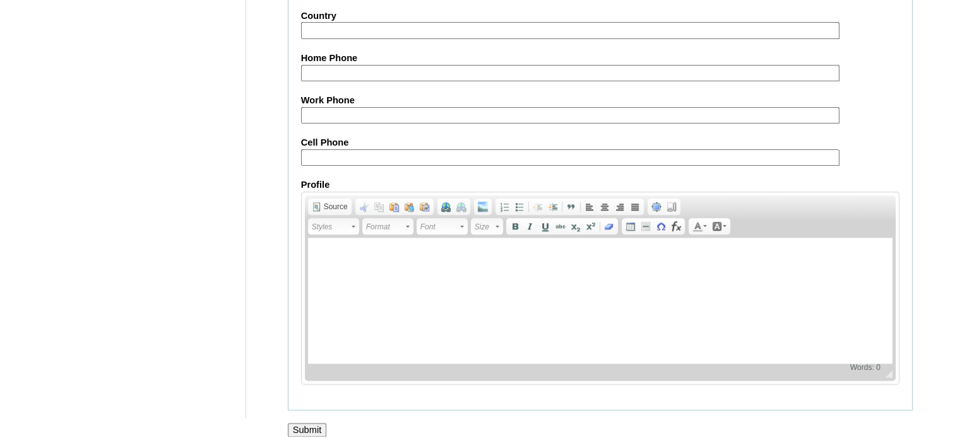
click at [307, 423] on input "Submit" at bounding box center [307, 430] width 39 height 14
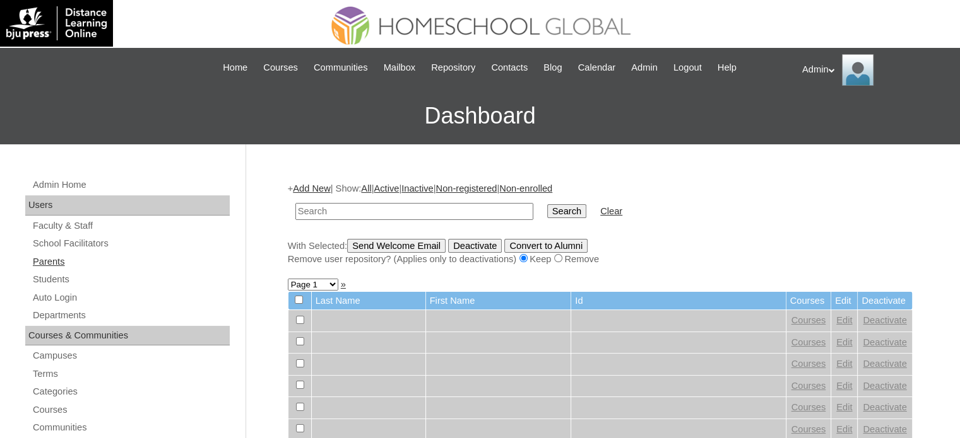
click at [44, 262] on link "Parents" at bounding box center [131, 262] width 198 height 16
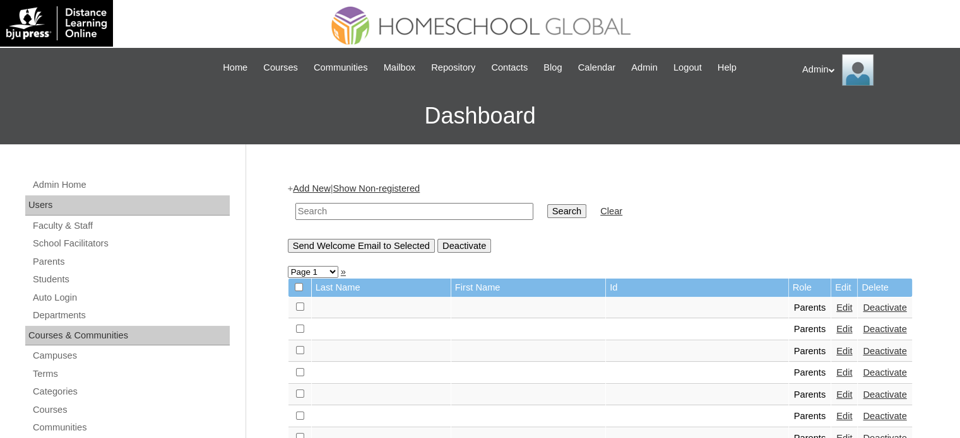
drag, startPoint x: 0, startPoint y: 0, endPoint x: 381, endPoint y: 212, distance: 436.0
click at [381, 212] on input "text" at bounding box center [414, 211] width 238 height 17
type input "Villanueva"
click at [547, 213] on input "Search" at bounding box center [566, 211] width 39 height 14
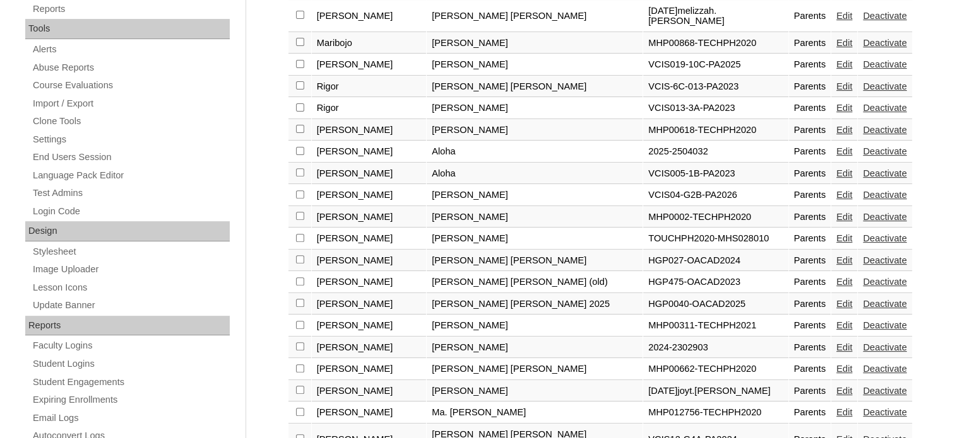
scroll to position [437, 0]
click at [862, 169] on link "Deactivate" at bounding box center [884, 174] width 44 height 10
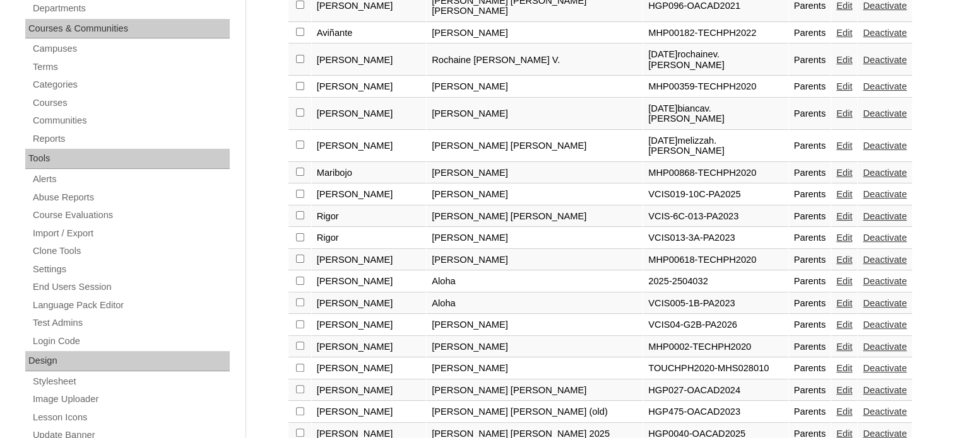
scroll to position [306, 0]
click at [836, 278] on link "Edit" at bounding box center [844, 283] width 16 height 10
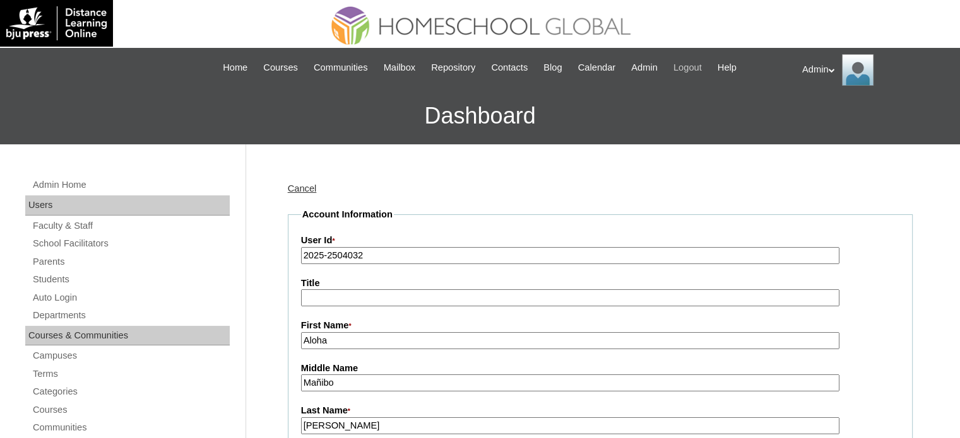
click at [695, 64] on span "Logout" at bounding box center [687, 68] width 28 height 15
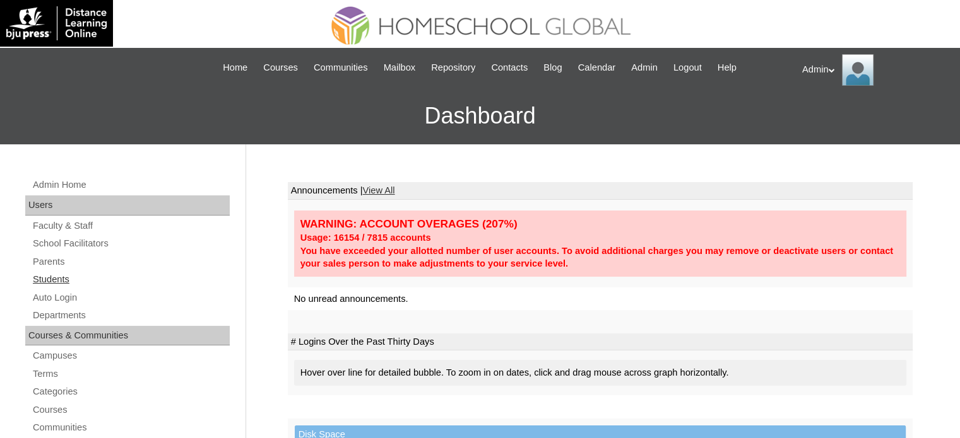
click at [53, 275] on link "Students" at bounding box center [131, 280] width 198 height 16
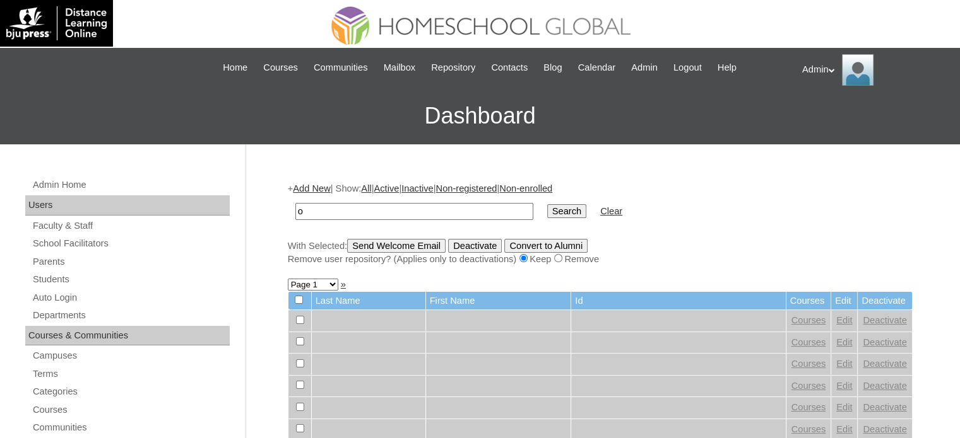
type input "[PERSON_NAME]"
click at [547, 210] on input "Search" at bounding box center [566, 211] width 39 height 14
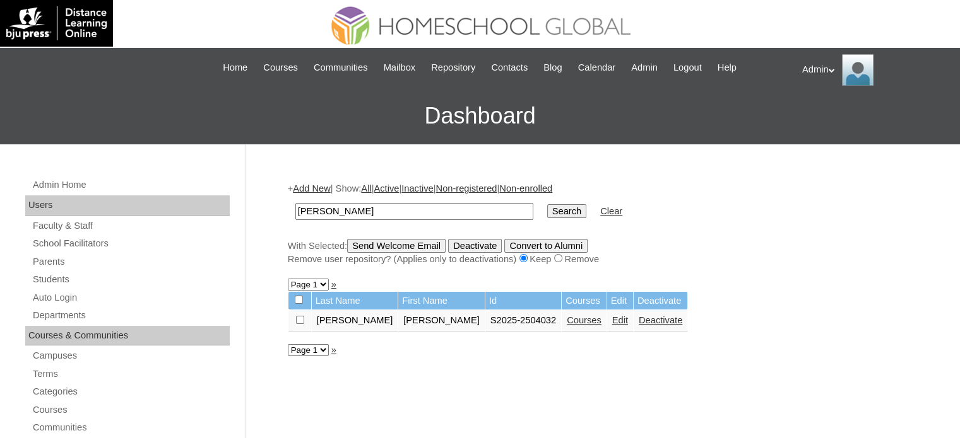
click at [567, 320] on link "Courses" at bounding box center [584, 320] width 35 height 10
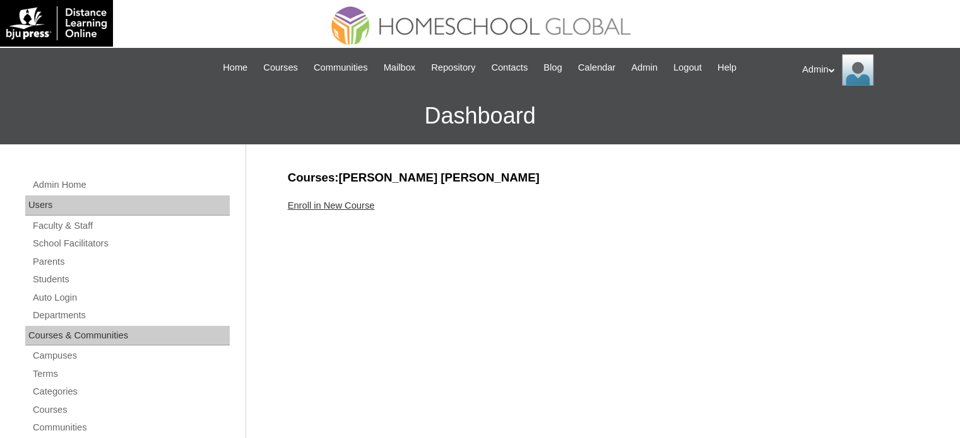
click at [357, 203] on link "Enroll in New Course" at bounding box center [331, 206] width 87 height 10
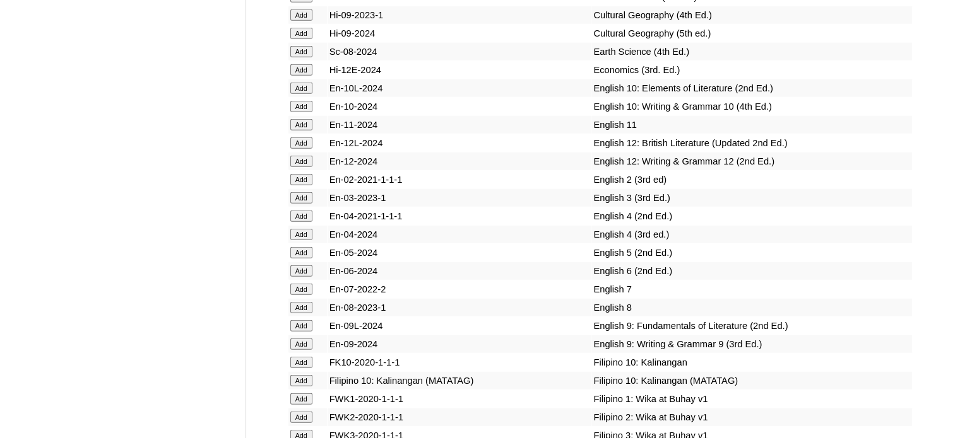
scroll to position [6786, 0]
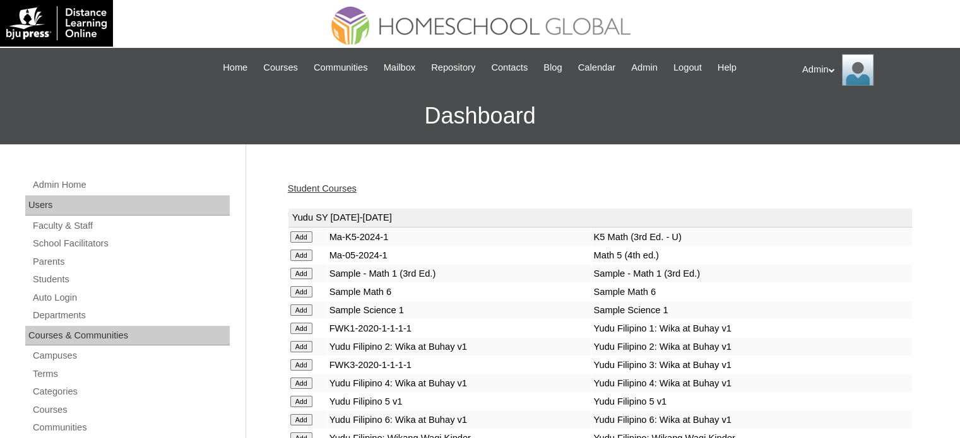
click at [319, 185] on link "Student Courses" at bounding box center [322, 189] width 69 height 10
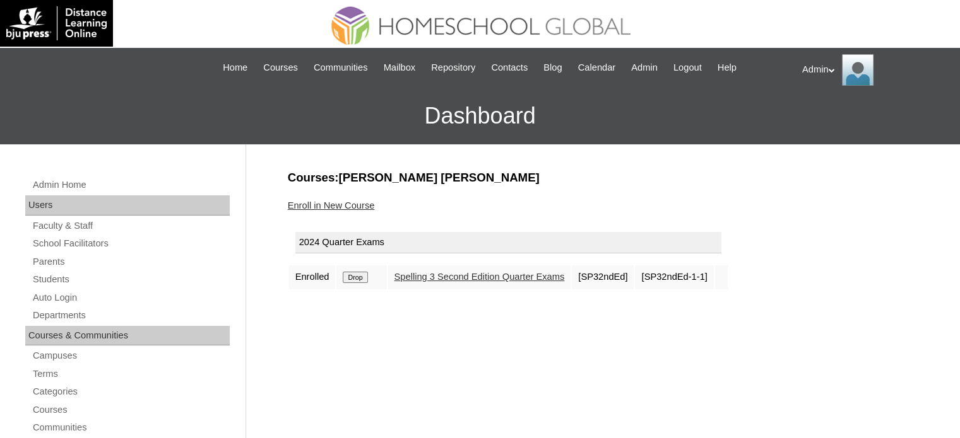
click at [336, 201] on link "Enroll in New Course" at bounding box center [331, 206] width 87 height 10
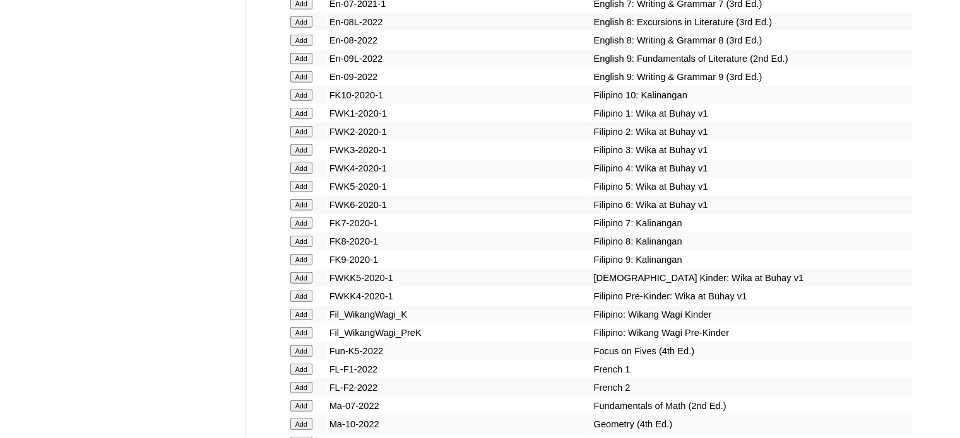
scroll to position [19882, 0]
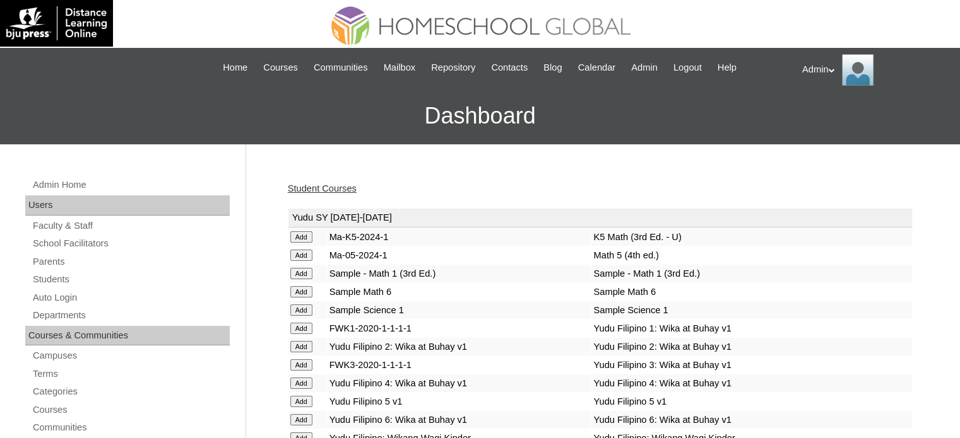
click at [331, 186] on link "Student Courses" at bounding box center [322, 189] width 69 height 10
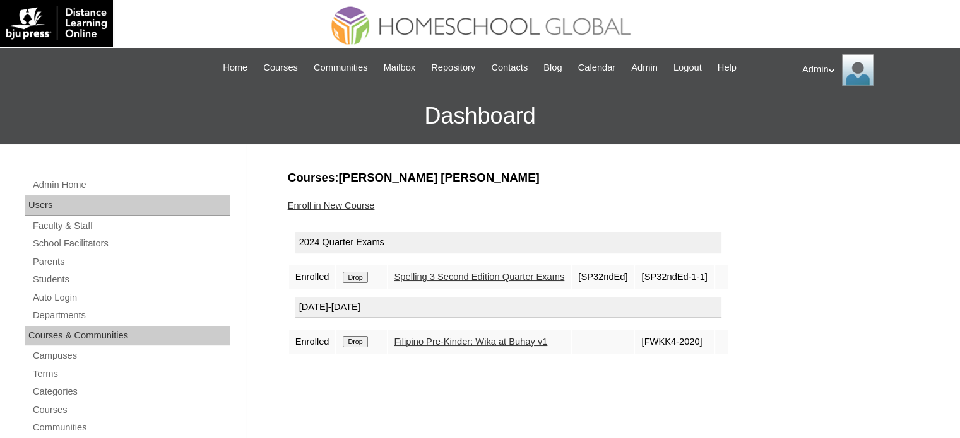
click at [360, 275] on input "Drop" at bounding box center [355, 277] width 25 height 11
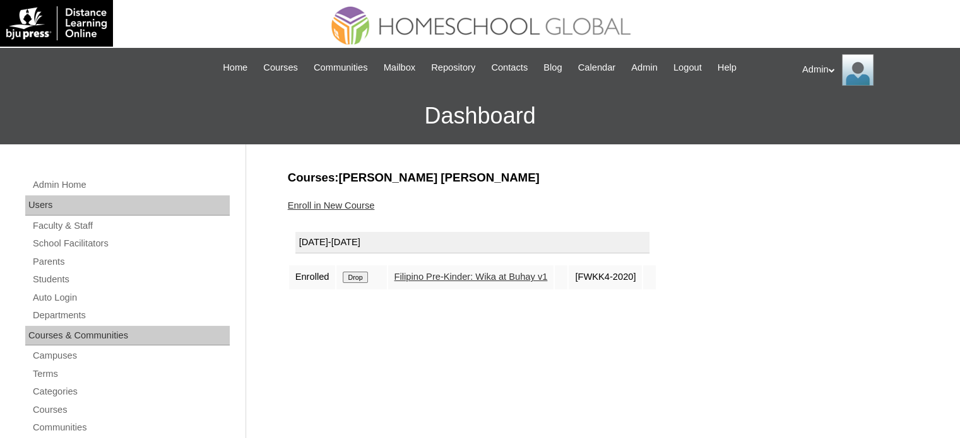
click at [357, 279] on input "Drop" at bounding box center [355, 277] width 25 height 11
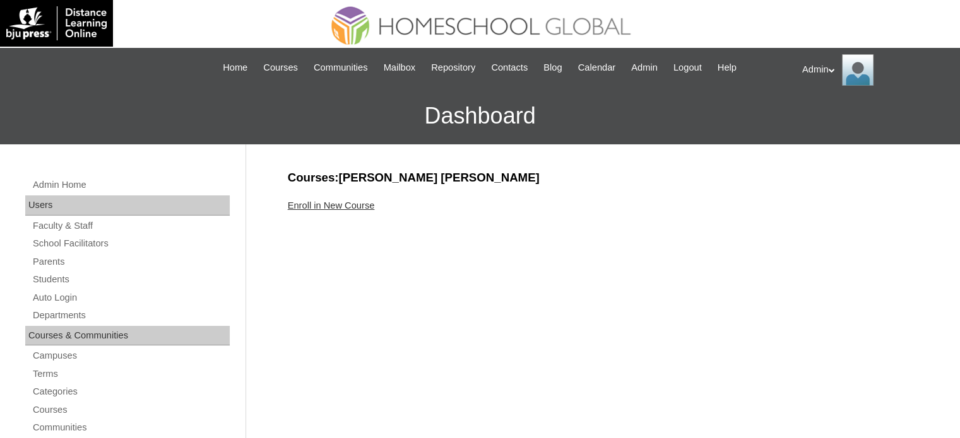
click at [347, 206] on link "Enroll in New Course" at bounding box center [331, 206] width 87 height 10
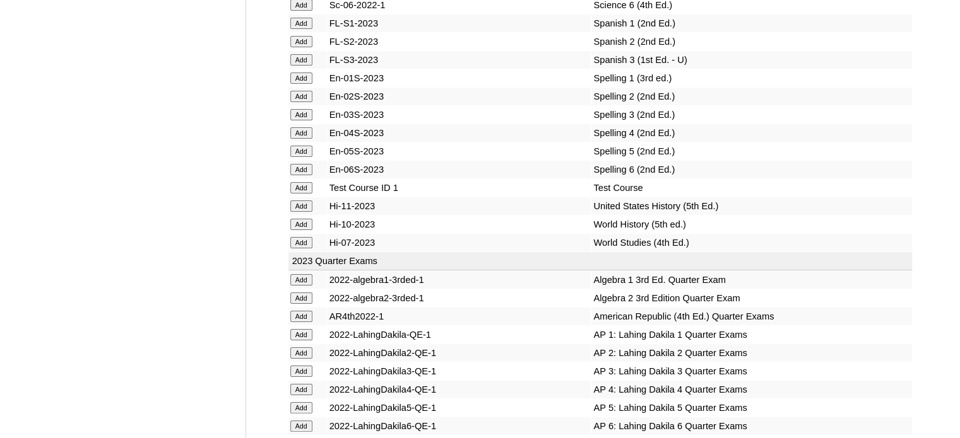
scroll to position [4035, 0]
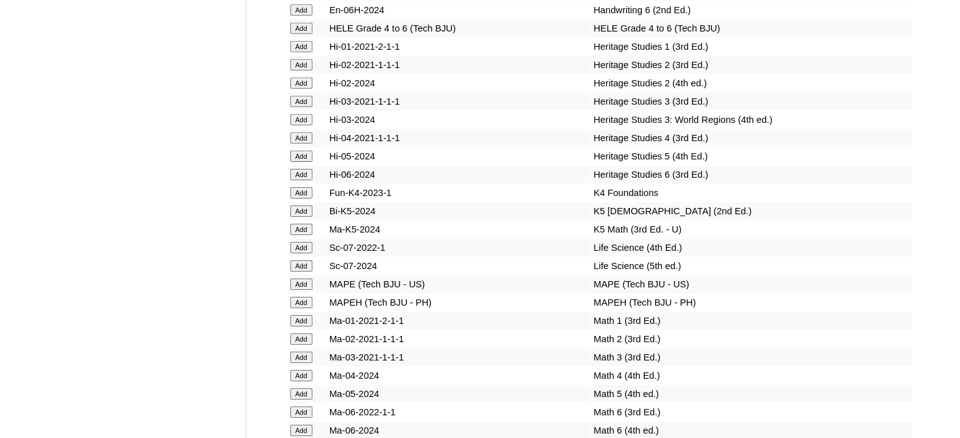
click at [300, 202] on td "Add" at bounding box center [307, 193] width 38 height 18
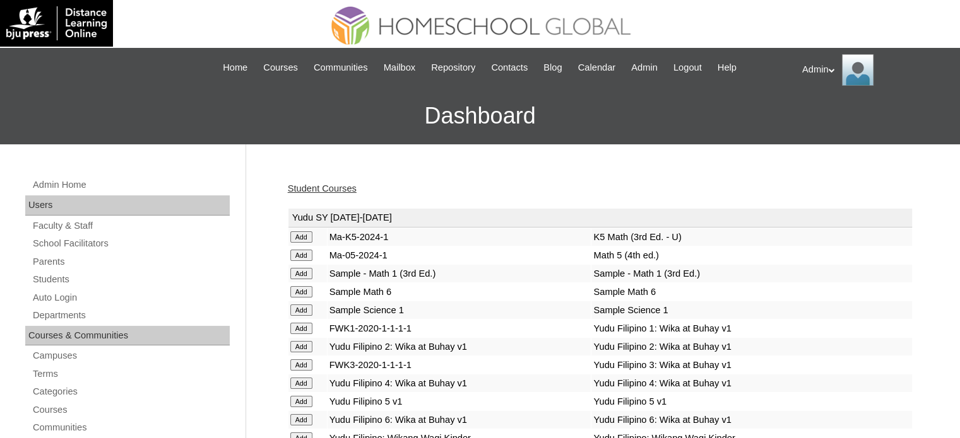
click at [326, 186] on link "Student Courses" at bounding box center [322, 189] width 69 height 10
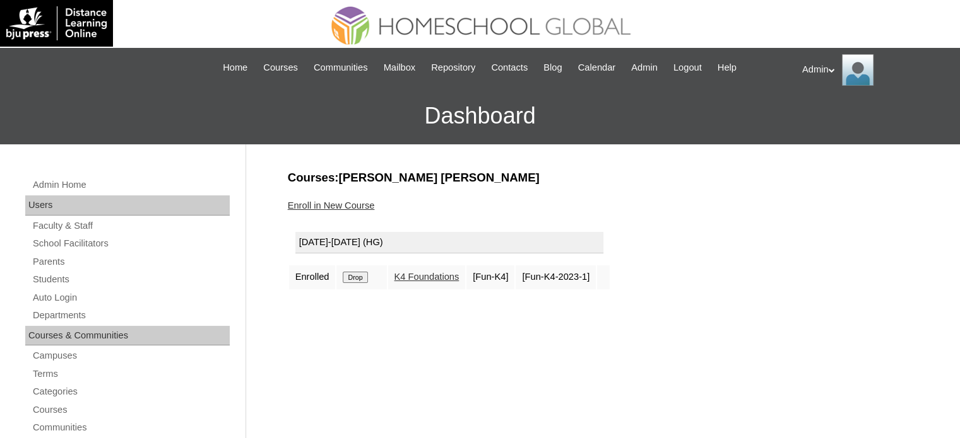
click at [345, 203] on link "Enroll in New Course" at bounding box center [331, 206] width 87 height 10
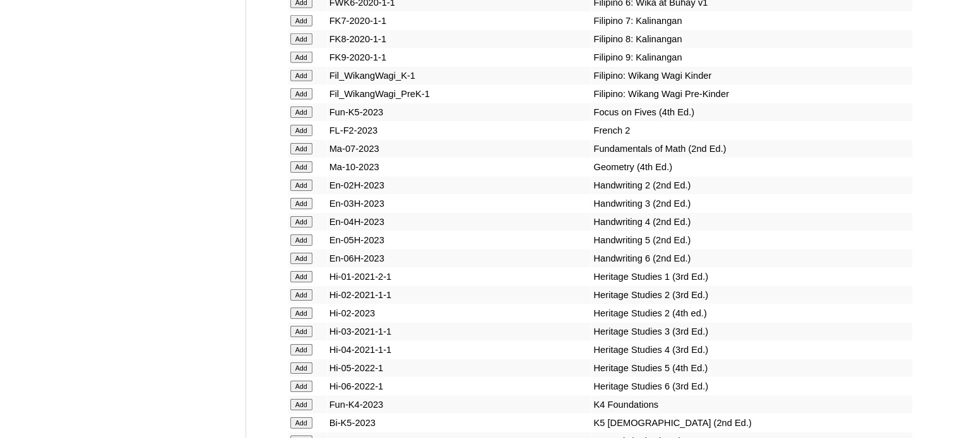
scroll to position [8890, 0]
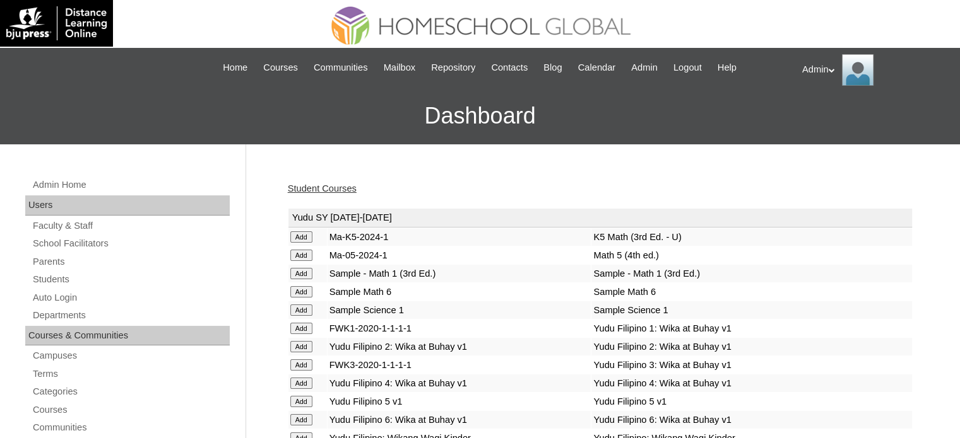
click at [308, 186] on link "Student Courses" at bounding box center [322, 189] width 69 height 10
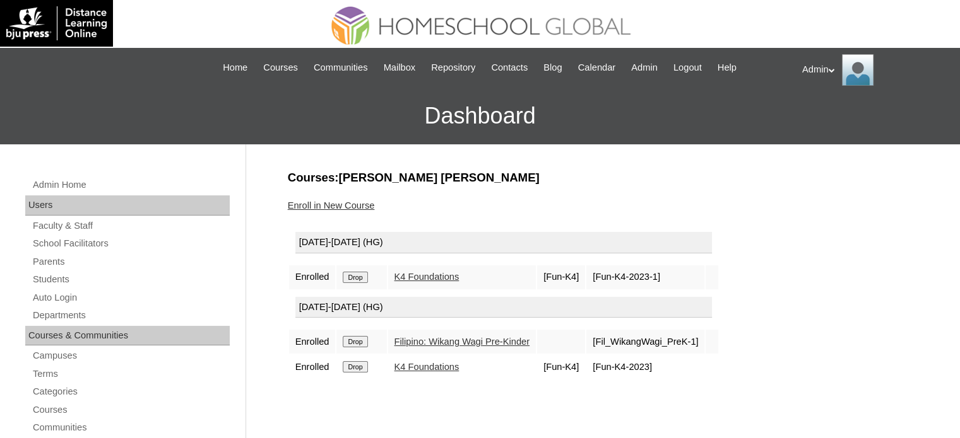
click at [366, 276] on input "Drop" at bounding box center [355, 277] width 25 height 11
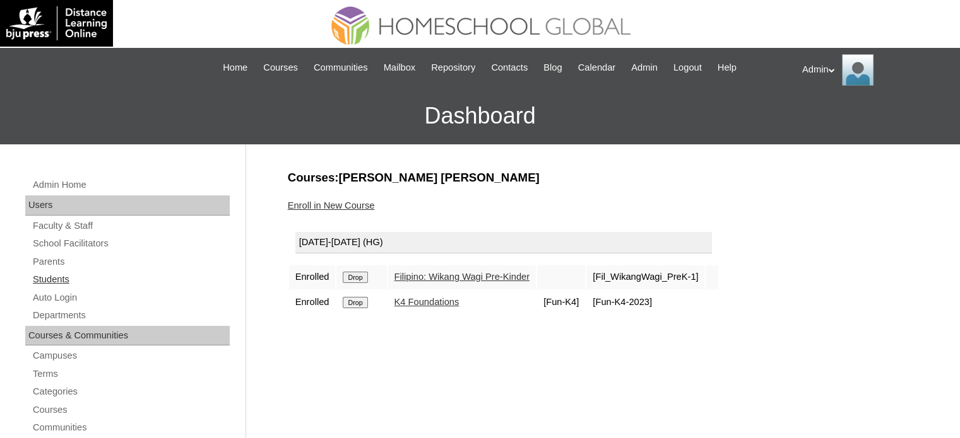
click at [51, 278] on link "Students" at bounding box center [131, 280] width 198 height 16
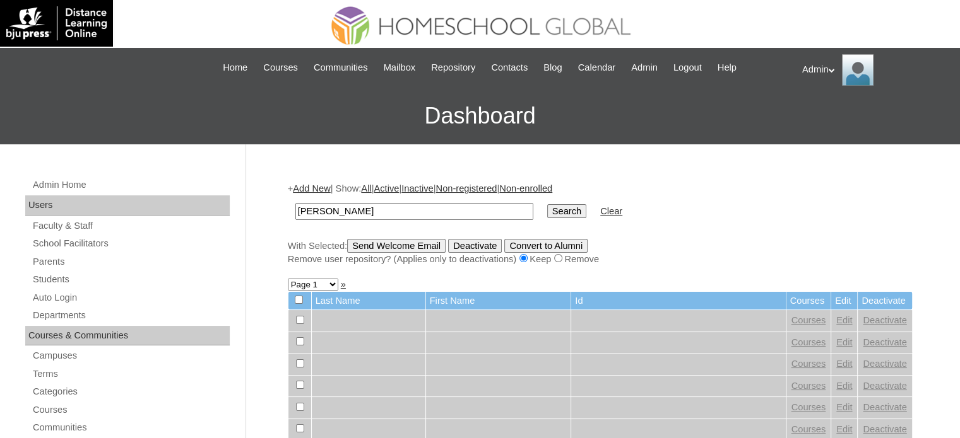
type input "[PERSON_NAME]"
drag, startPoint x: 529, startPoint y: 221, endPoint x: 530, endPoint y: 211, distance: 9.5
click at [541, 211] on td "Search" at bounding box center [567, 212] width 52 height 30
click at [547, 211] on input "Search" at bounding box center [566, 211] width 39 height 14
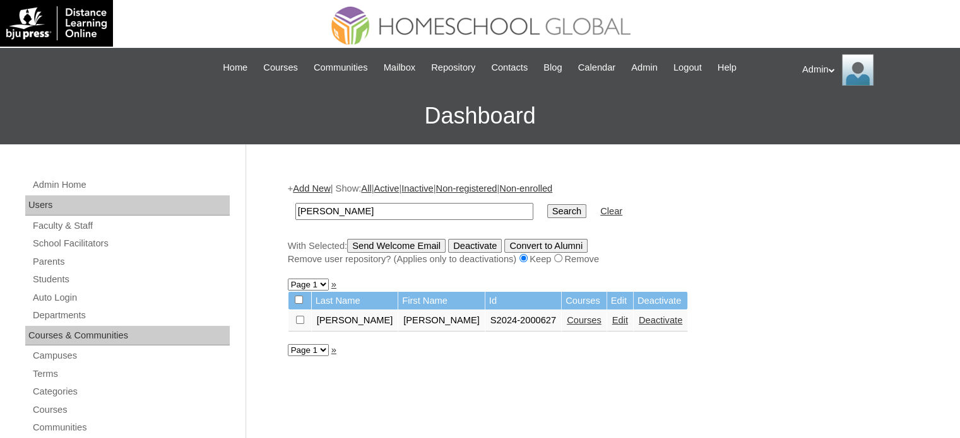
click at [567, 315] on link "Courses" at bounding box center [584, 320] width 35 height 10
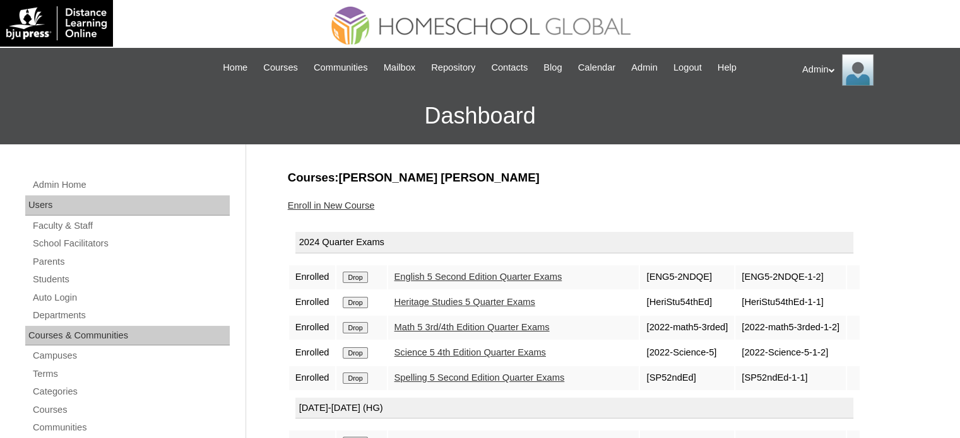
scroll to position [32, 0]
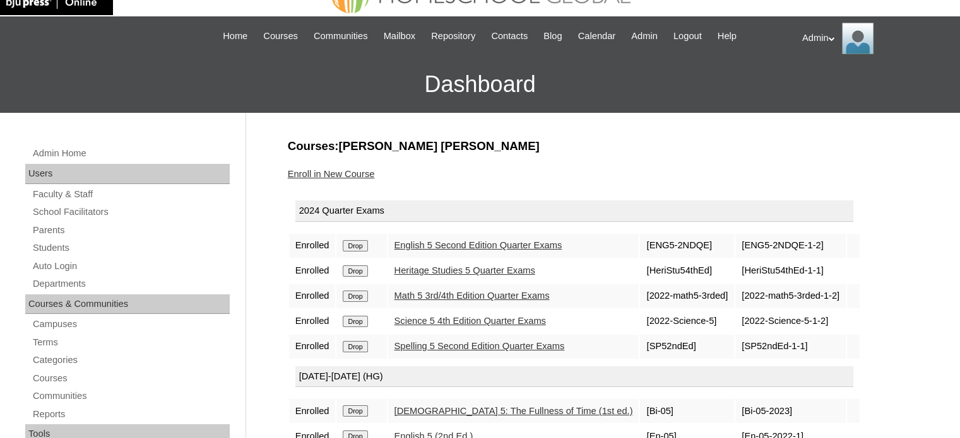
click at [520, 244] on link "English 5 Second Edition Quarter Exams" at bounding box center [478, 245] width 168 height 10
